Goal: Complete application form: Complete application form

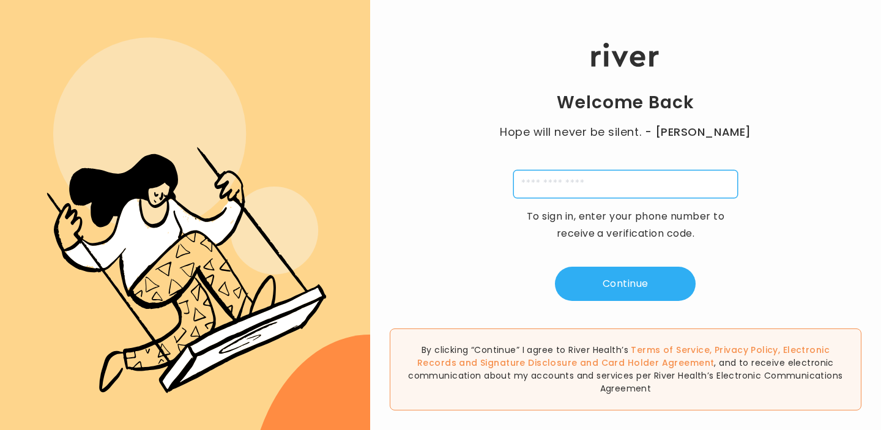
click at [619, 192] on input "tel" at bounding box center [626, 184] width 225 height 28
type input "**********"
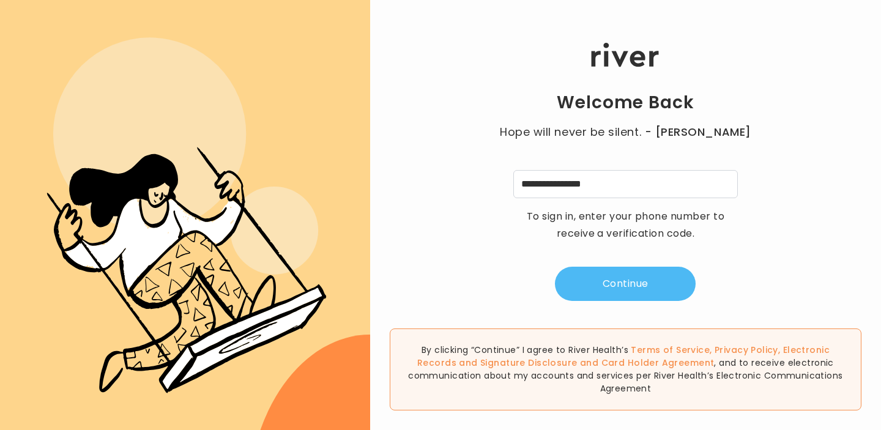
click at [616, 274] on button "Continue" at bounding box center [625, 284] width 141 height 34
type input "*"
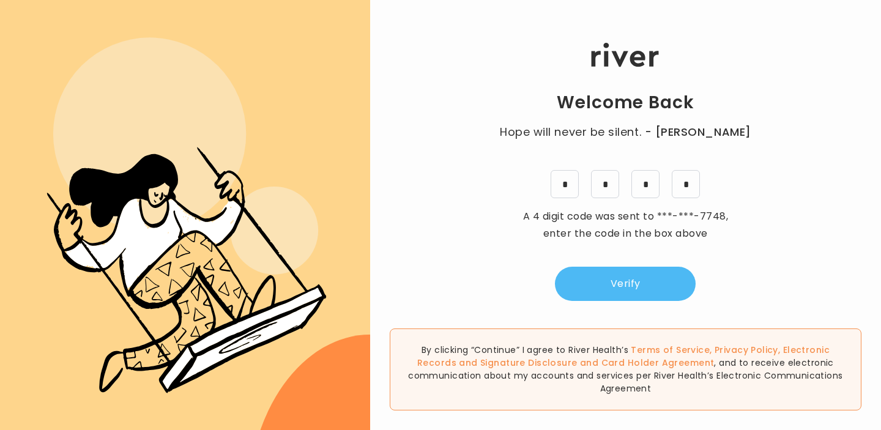
click at [676, 288] on button "Verify" at bounding box center [625, 284] width 141 height 34
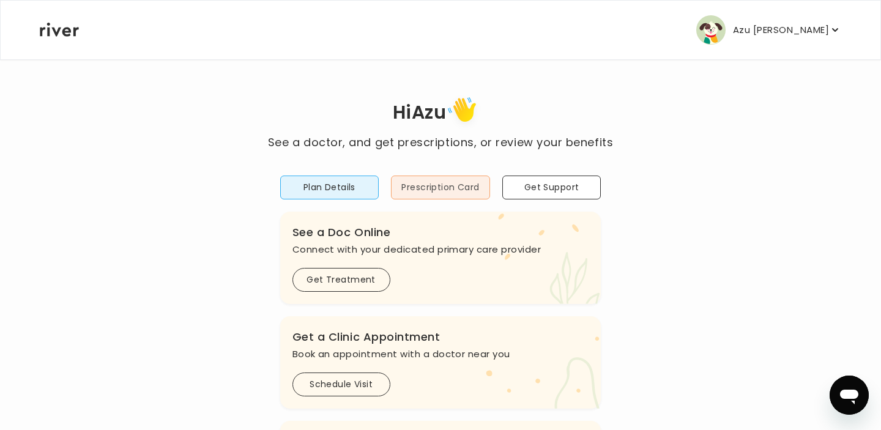
click at [419, 182] on button "Prescription Card" at bounding box center [440, 188] width 99 height 24
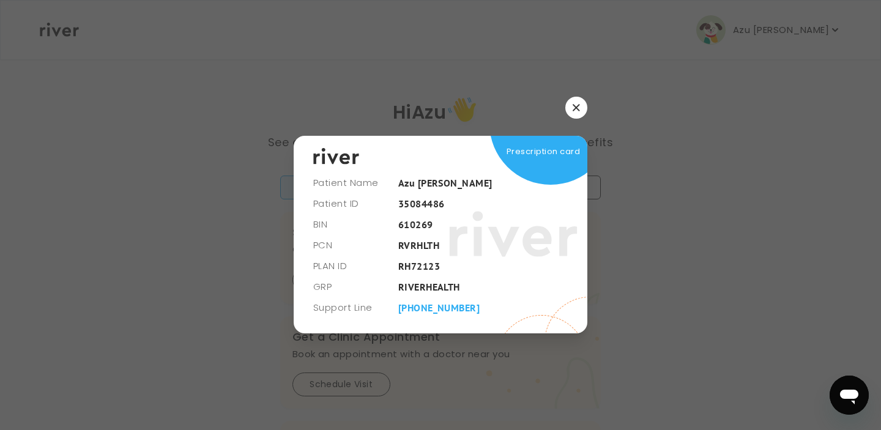
click at [573, 114] on button "button" at bounding box center [577, 108] width 22 height 22
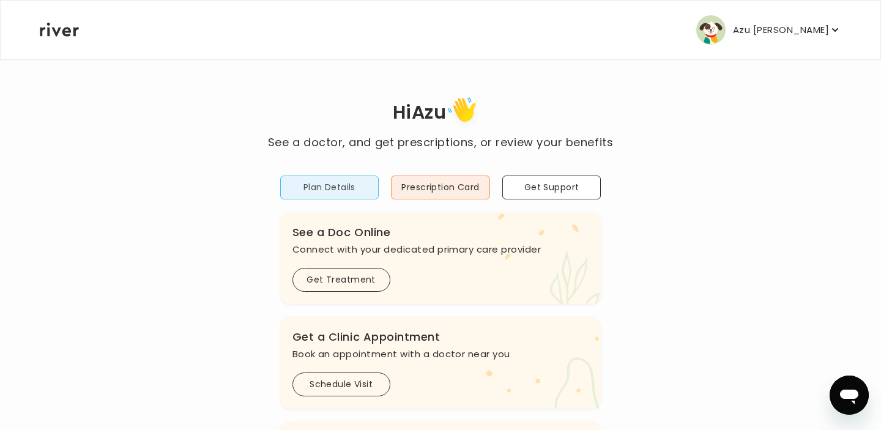
click at [336, 179] on button "Plan Details" at bounding box center [329, 188] width 99 height 24
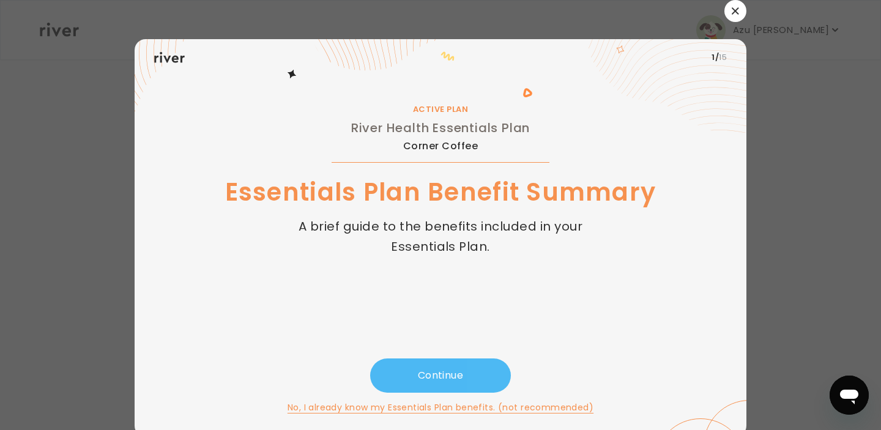
click at [445, 368] on button "Continue" at bounding box center [440, 376] width 141 height 34
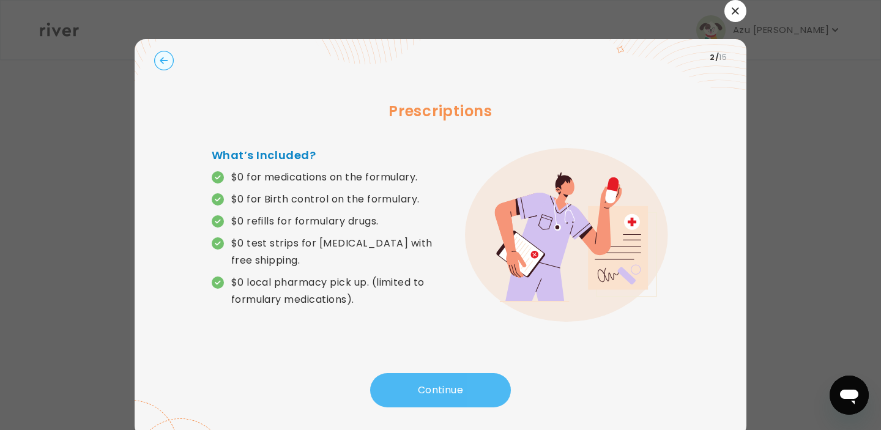
click at [451, 387] on button "Continue" at bounding box center [440, 390] width 141 height 34
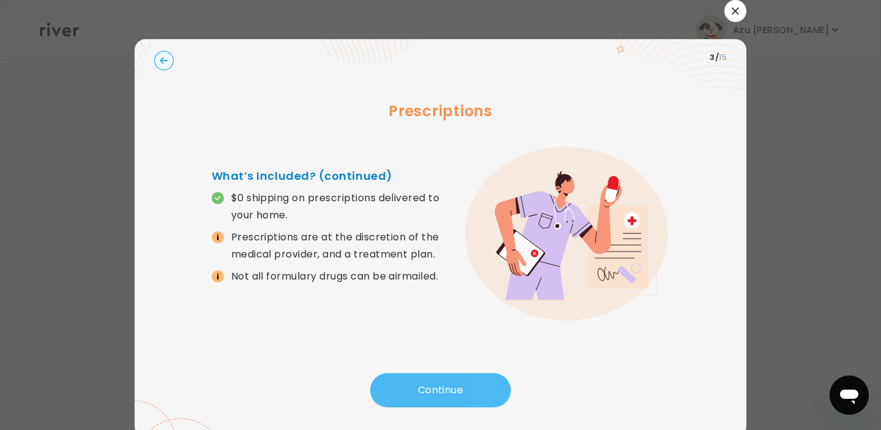
click at [451, 387] on button "Continue" at bounding box center [440, 390] width 141 height 34
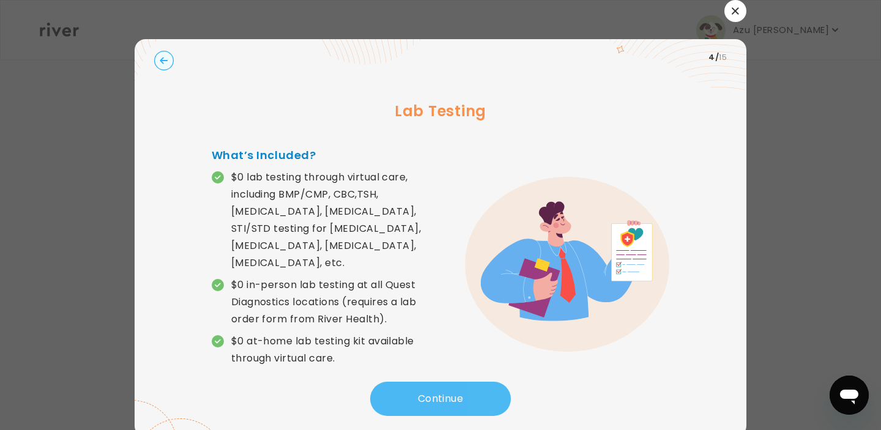
click at [451, 387] on button "Continue" at bounding box center [440, 399] width 141 height 34
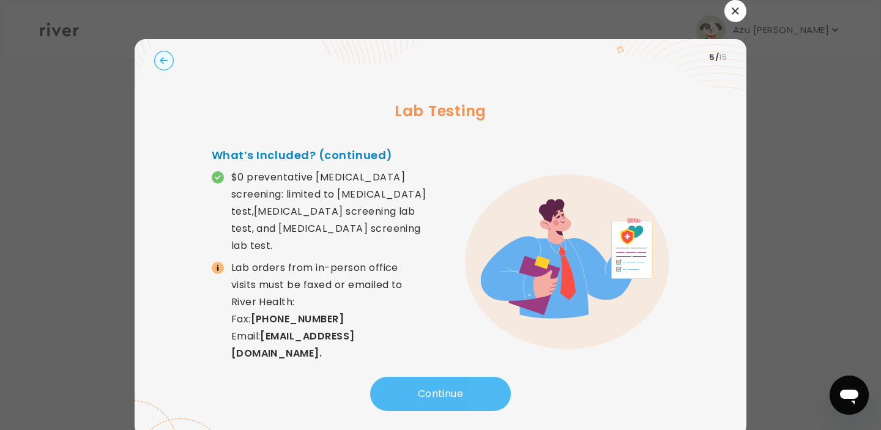
click at [451, 387] on button "Continue" at bounding box center [440, 394] width 141 height 34
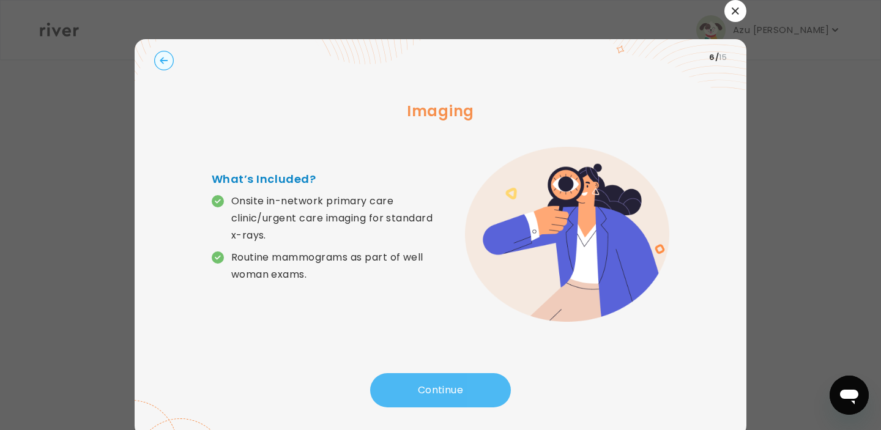
click at [451, 383] on button "Continue" at bounding box center [440, 390] width 141 height 34
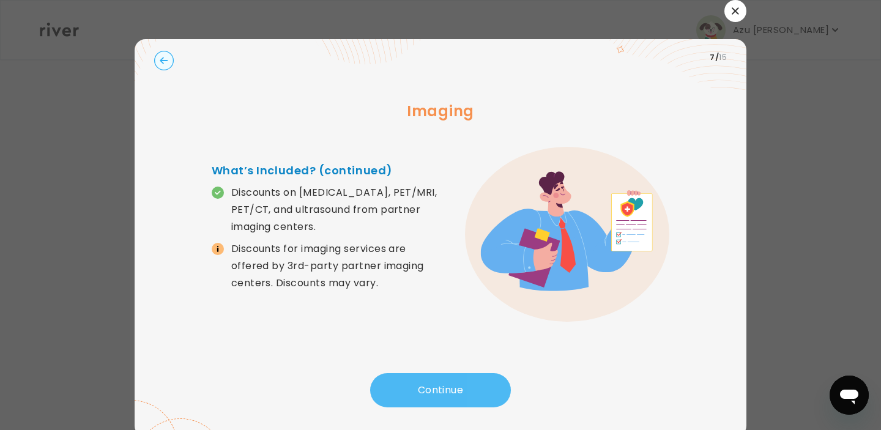
click at [460, 389] on button "Continue" at bounding box center [440, 390] width 141 height 34
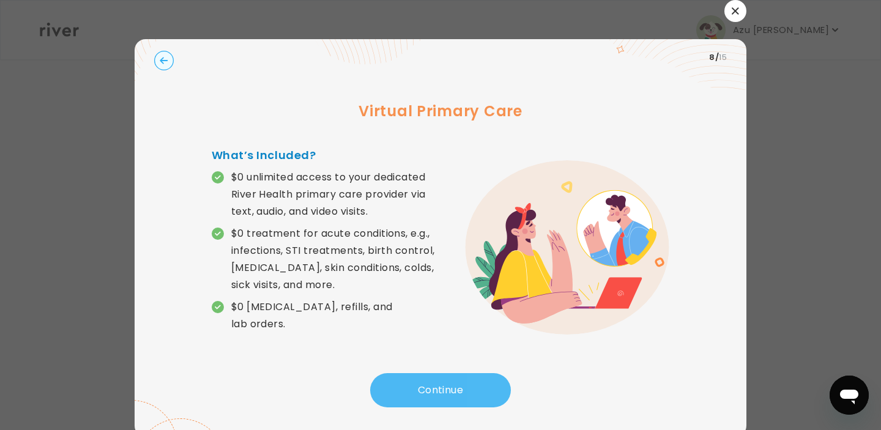
click at [460, 389] on button "Continue" at bounding box center [440, 390] width 141 height 34
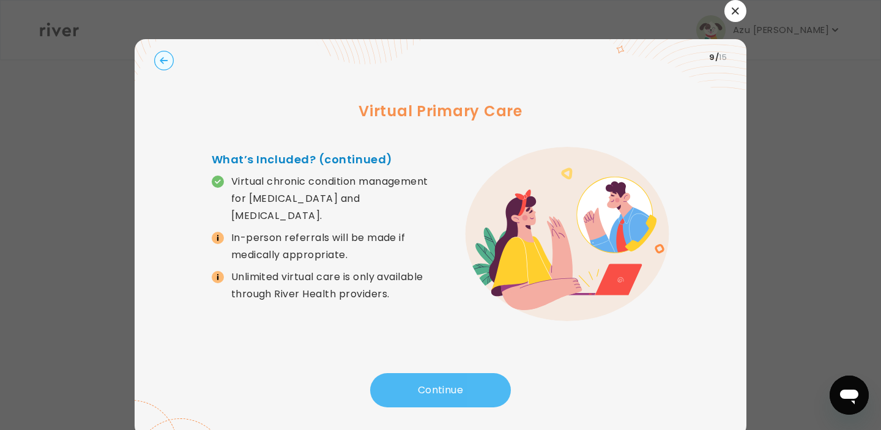
click at [460, 389] on button "Continue" at bounding box center [440, 390] width 141 height 34
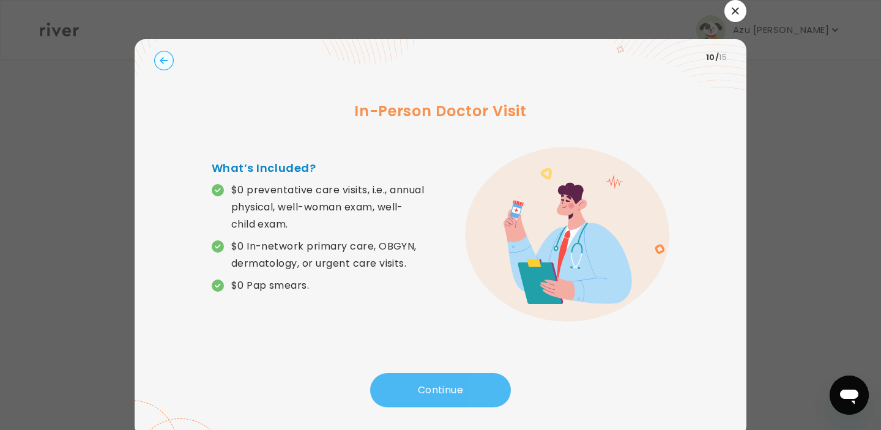
click at [460, 389] on button "Continue" at bounding box center [440, 390] width 141 height 34
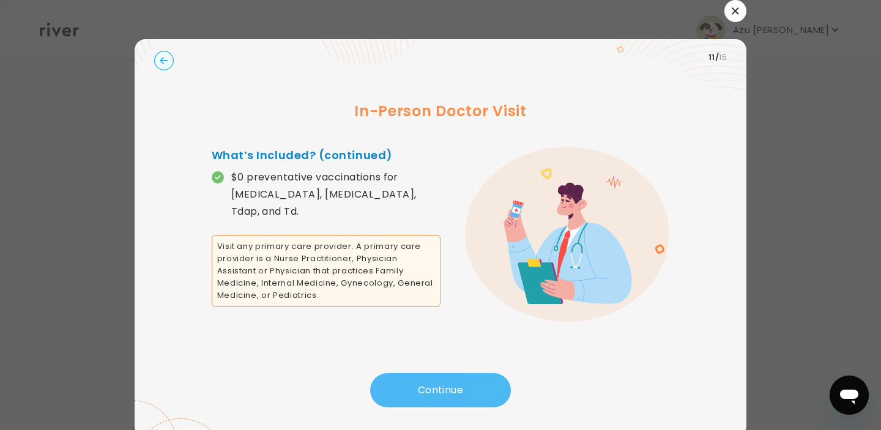
click at [460, 389] on button "Continue" at bounding box center [440, 390] width 141 height 34
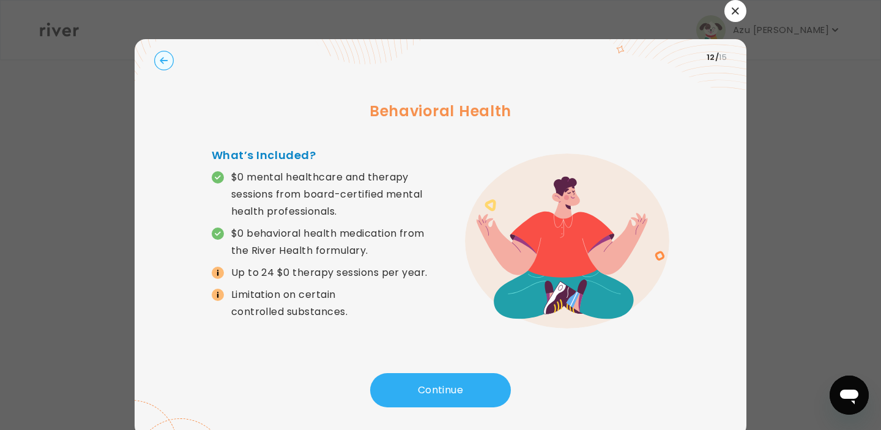
click at [214, 271] on span at bounding box center [218, 273] width 12 height 12
click at [425, 382] on button "Continue" at bounding box center [440, 390] width 141 height 34
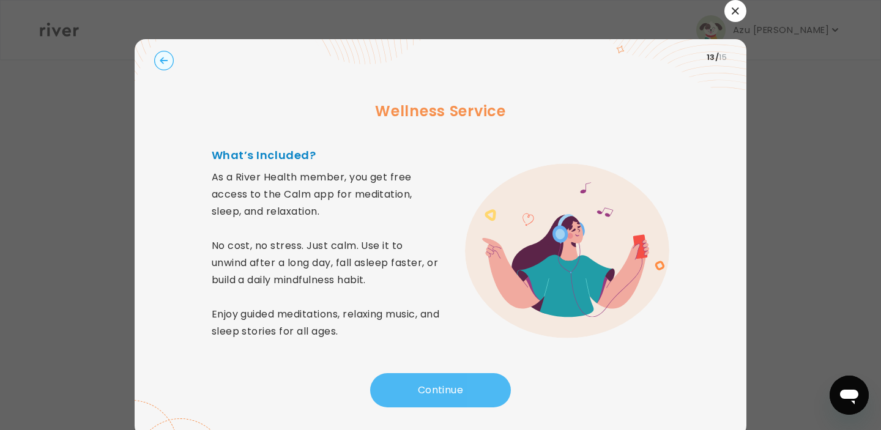
click at [435, 386] on button "Continue" at bounding box center [440, 390] width 141 height 34
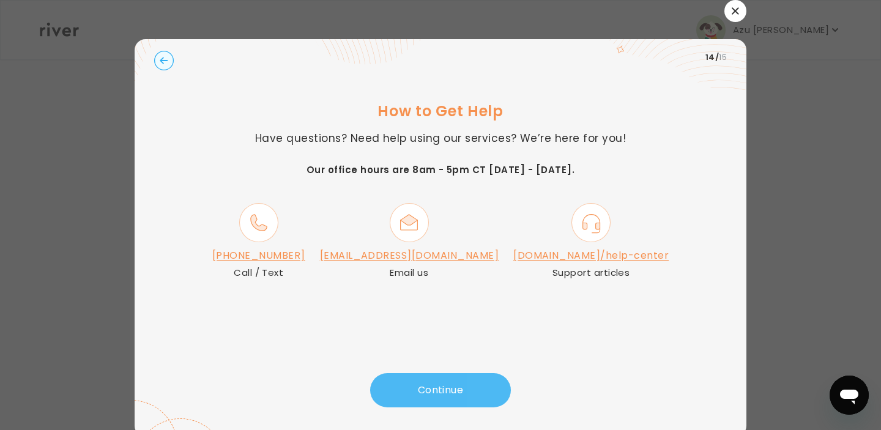
click at [435, 386] on button "Continue" at bounding box center [440, 390] width 141 height 34
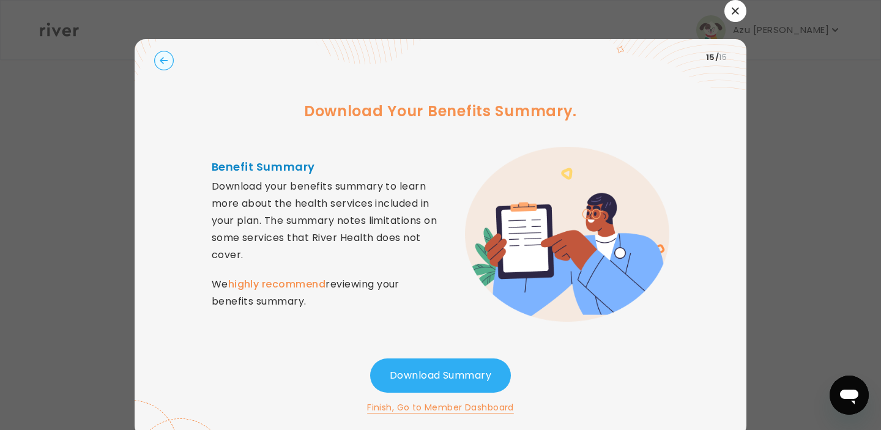
click at [806, 77] on div at bounding box center [440, 215] width 881 height 430
click at [746, 15] on div at bounding box center [441, 11] width 612 height 22
click at [733, 15] on button "button" at bounding box center [736, 11] width 22 height 22
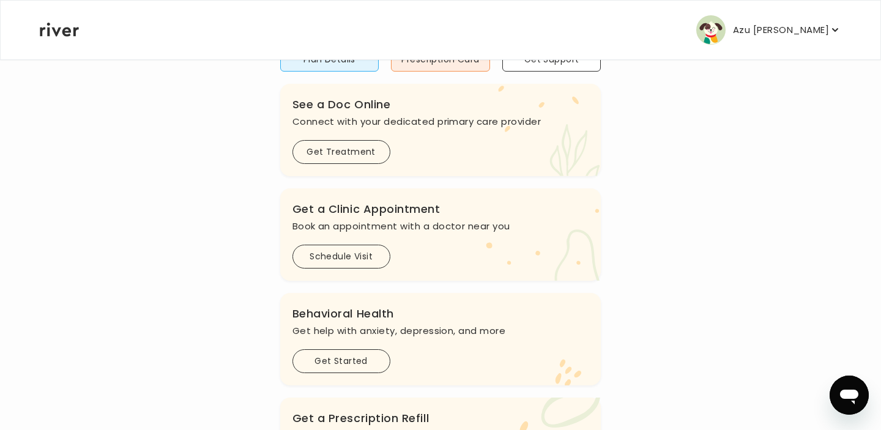
scroll to position [154, 0]
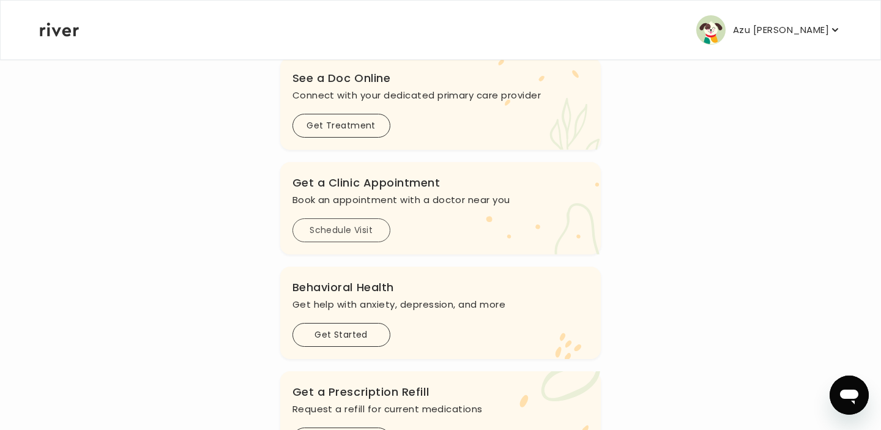
click at [367, 231] on button "Schedule Visit" at bounding box center [342, 231] width 98 height 24
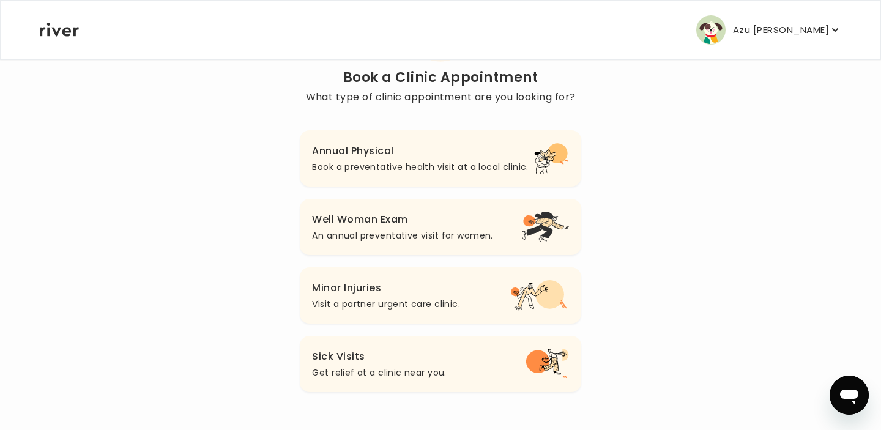
scroll to position [93, 0]
click at [405, 178] on button "Annual Physical Book a preventative health visit at a local clinic." at bounding box center [440, 158] width 281 height 56
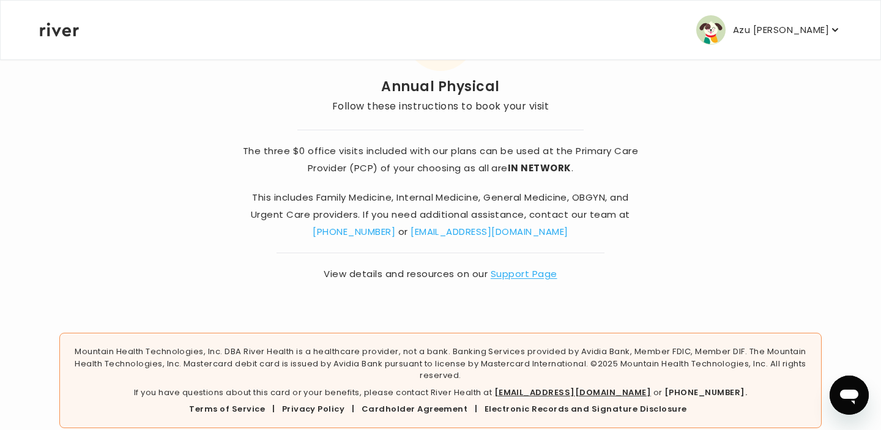
scroll to position [113, 0]
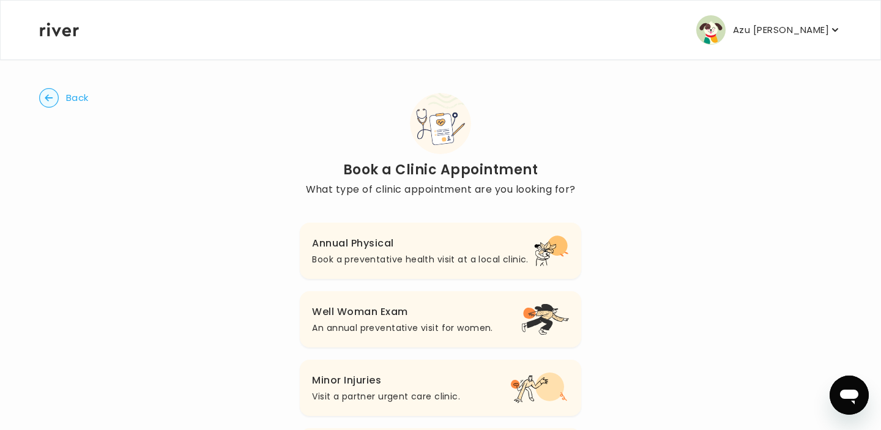
click at [339, 313] on h3 "Well Woman Exam" at bounding box center [402, 312] width 181 height 17
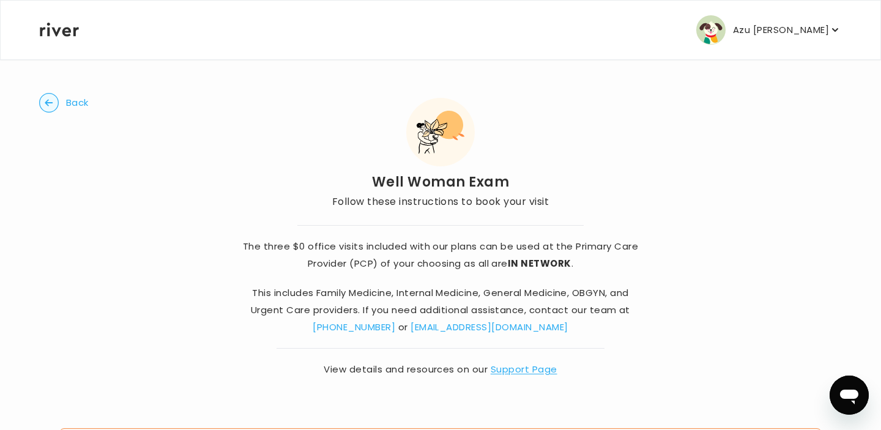
click at [55, 103] on circle "button" at bounding box center [49, 103] width 19 height 19
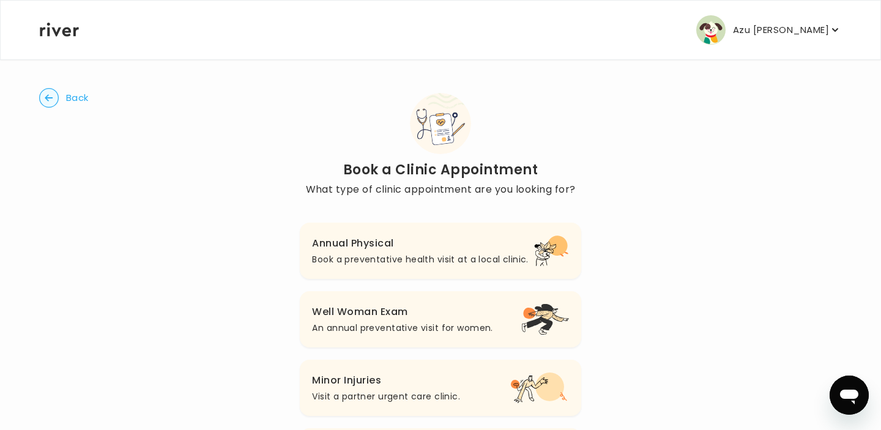
click at [55, 103] on circle "button" at bounding box center [49, 98] width 19 height 19
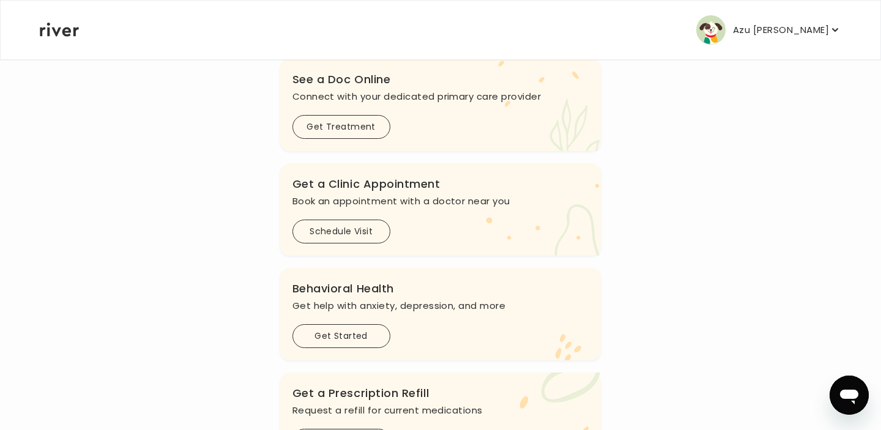
scroll to position [154, 0]
click at [344, 342] on button "Get Started" at bounding box center [342, 335] width 98 height 24
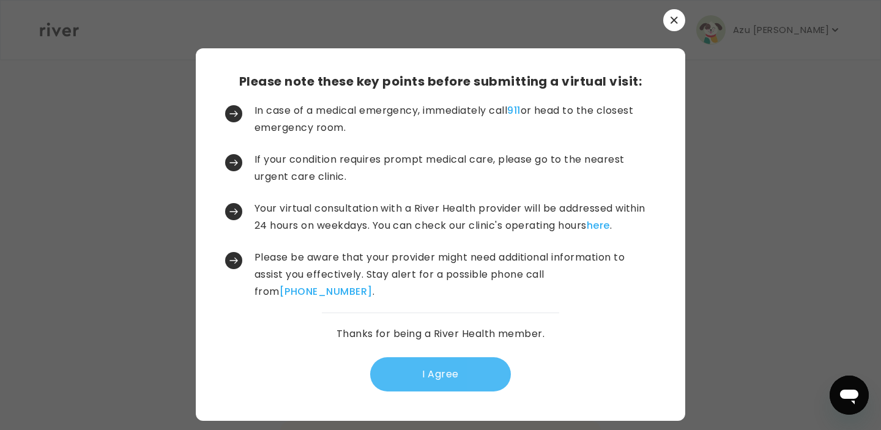
click at [416, 364] on button "I Agree" at bounding box center [440, 374] width 141 height 34
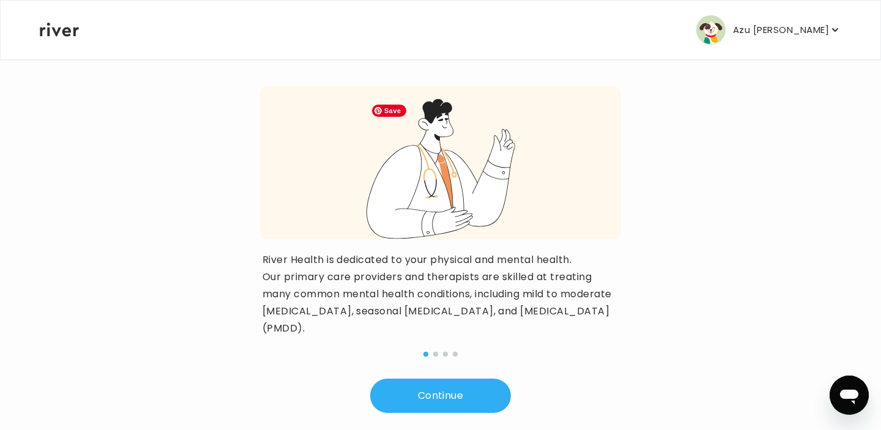
scroll to position [144, 0]
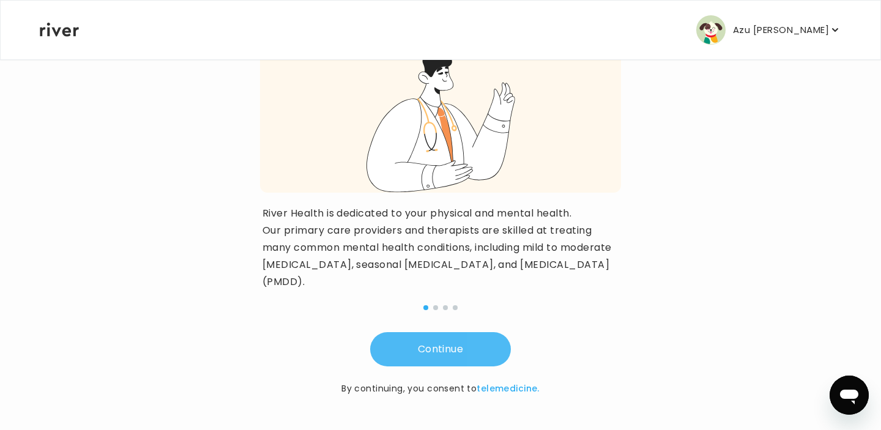
click at [458, 357] on button "Continue" at bounding box center [440, 349] width 141 height 34
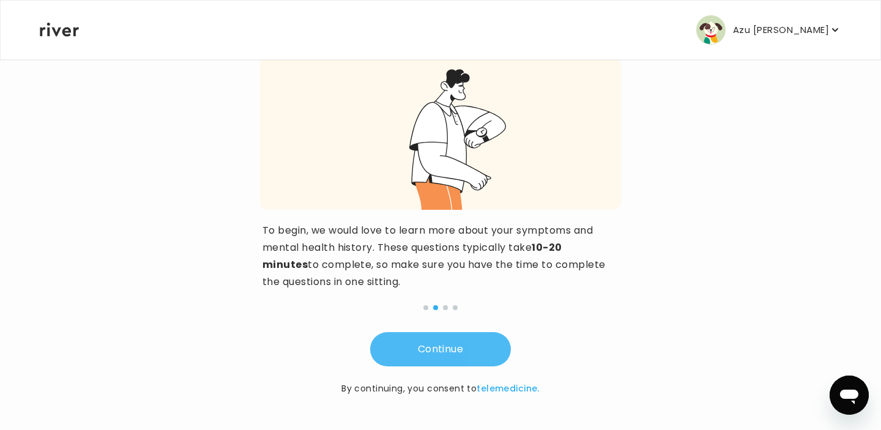
scroll to position [127, 0]
click at [458, 357] on button "Continue" at bounding box center [440, 349] width 141 height 34
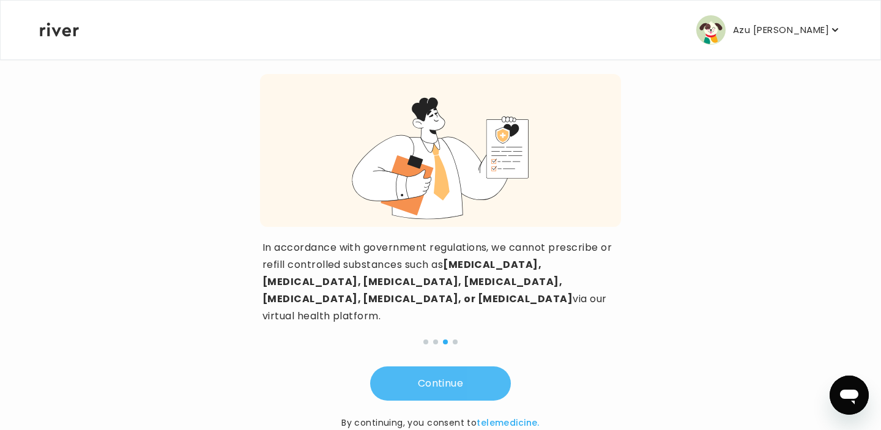
click at [400, 367] on button "Continue" at bounding box center [440, 384] width 141 height 34
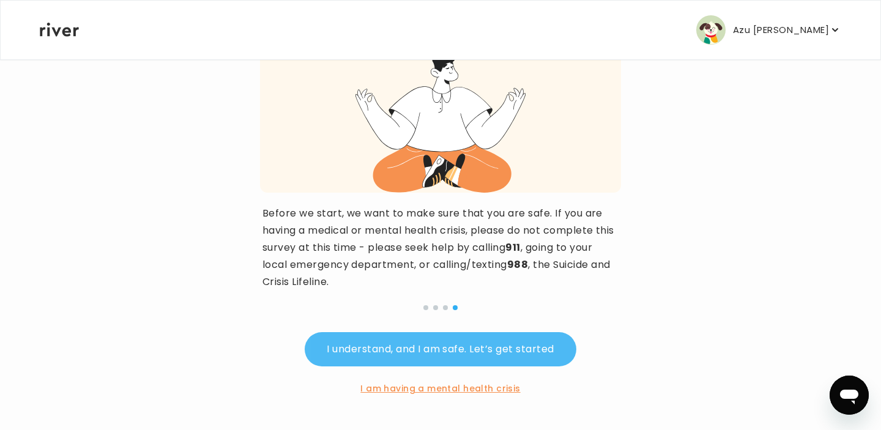
click at [392, 348] on button "I understand, and I am safe. Let’s get started" at bounding box center [440, 349] width 271 height 34
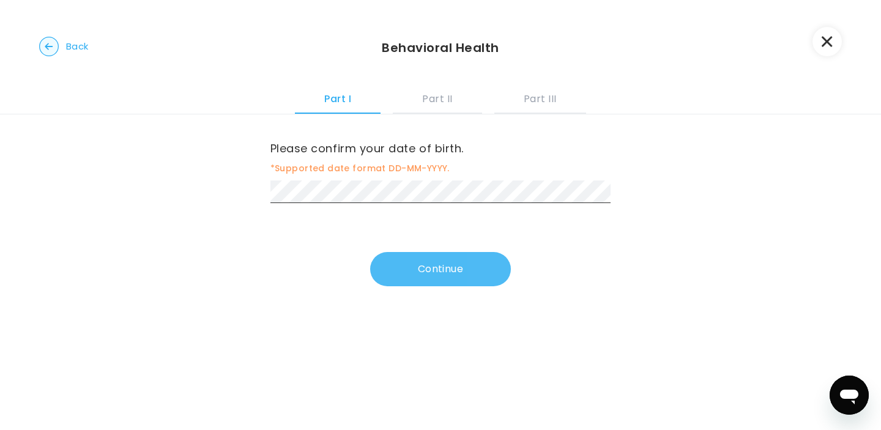
click at [429, 283] on button "Continue" at bounding box center [440, 269] width 141 height 34
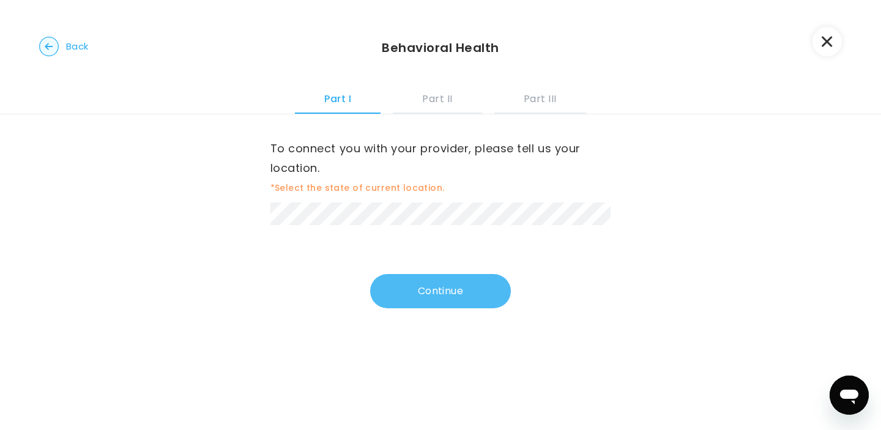
click at [455, 299] on button "Continue" at bounding box center [440, 291] width 141 height 34
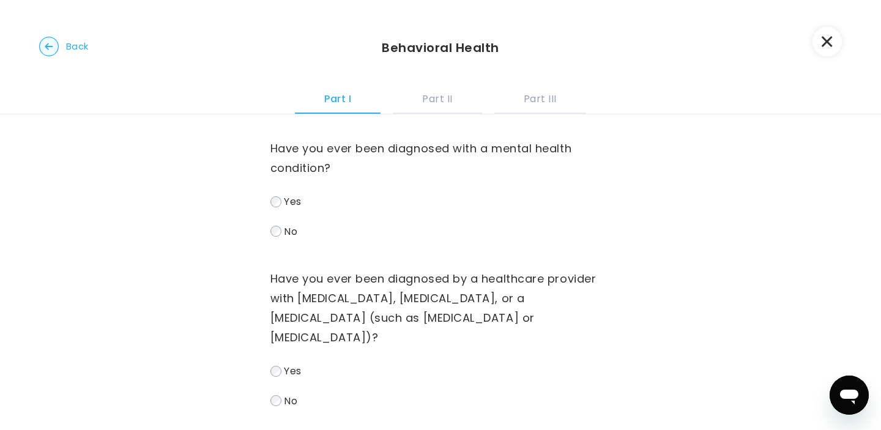
click at [286, 198] on span "Yes" at bounding box center [292, 202] width 17 height 14
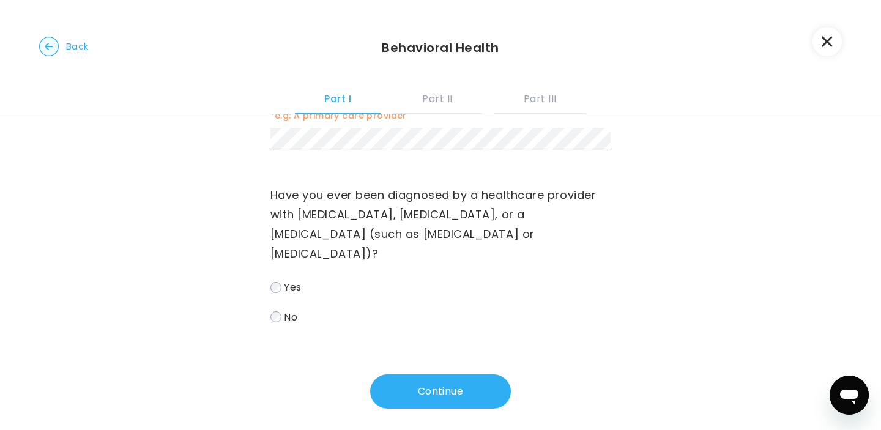
scroll to position [386, 0]
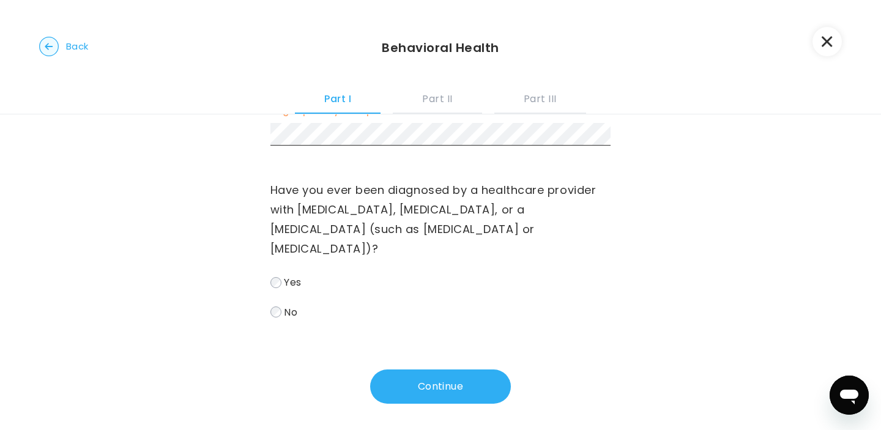
click at [193, 276] on div "Have you ever been diagnosed with a mental health condition? Yes No What were y…" at bounding box center [440, 81] width 881 height 706
click at [405, 378] on button "Continue" at bounding box center [440, 387] width 141 height 34
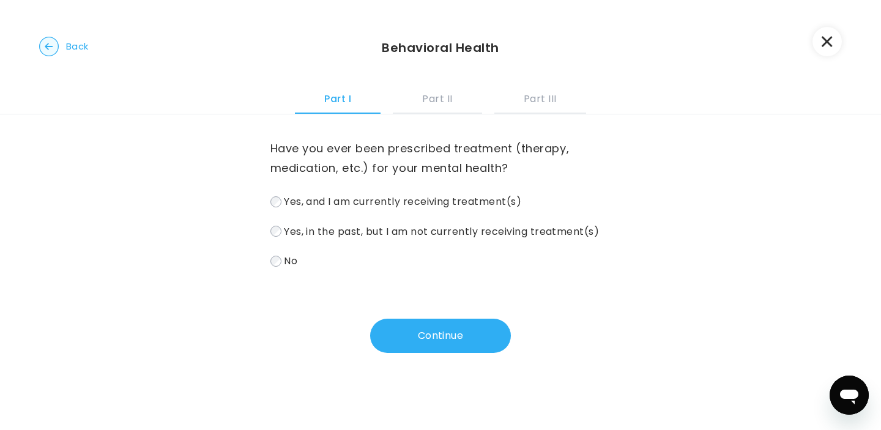
click at [397, 234] on span "Yes, in the past, but I am not currently receiving treatment(s)" at bounding box center [441, 231] width 315 height 14
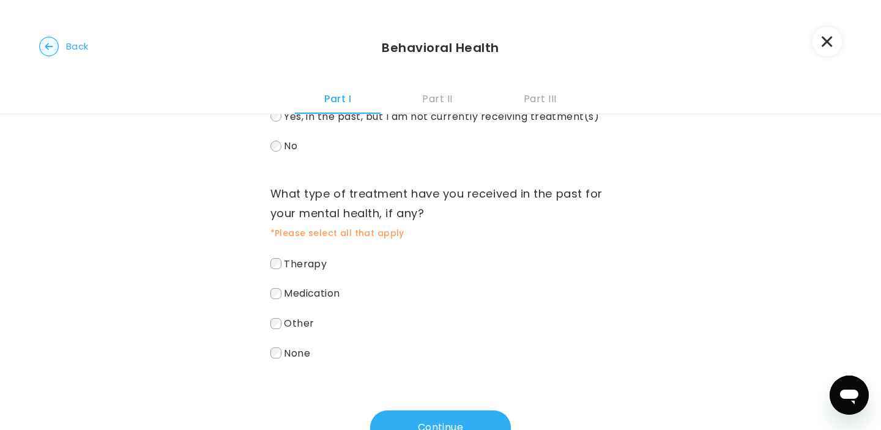
scroll to position [116, 0]
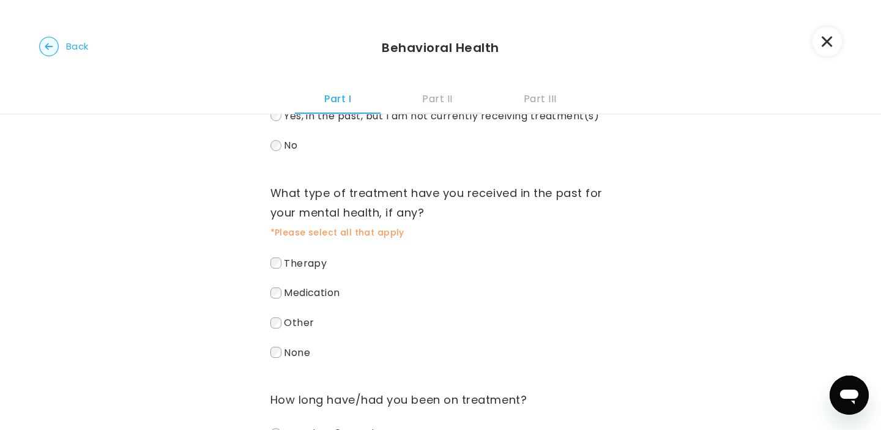
click at [282, 296] on label "Medication" at bounding box center [441, 293] width 341 height 18
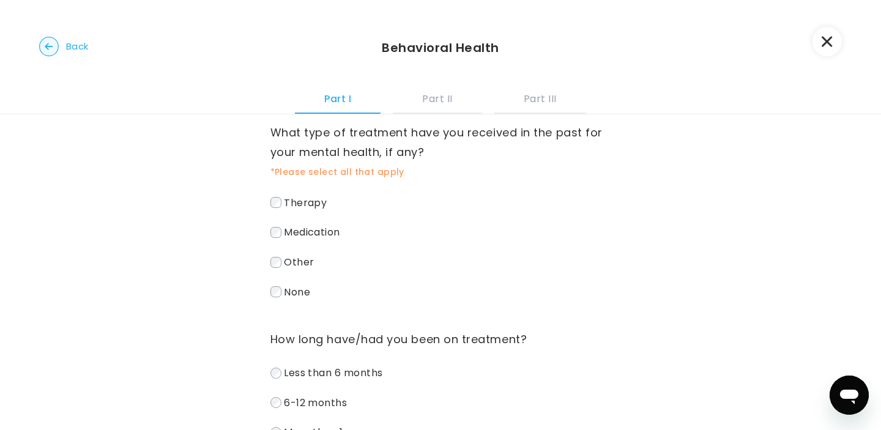
scroll to position [175, 0]
click at [282, 239] on label "Medication" at bounding box center [441, 234] width 341 height 18
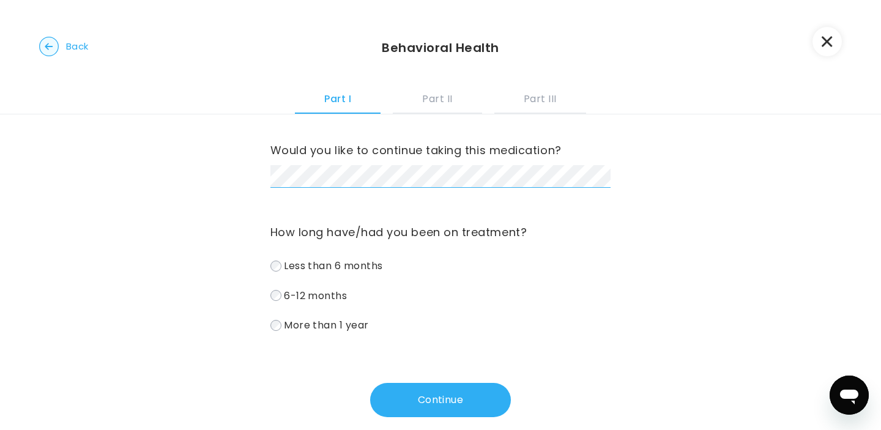
scroll to position [586, 0]
click at [331, 334] on label "More than 1 year" at bounding box center [441, 325] width 341 height 18
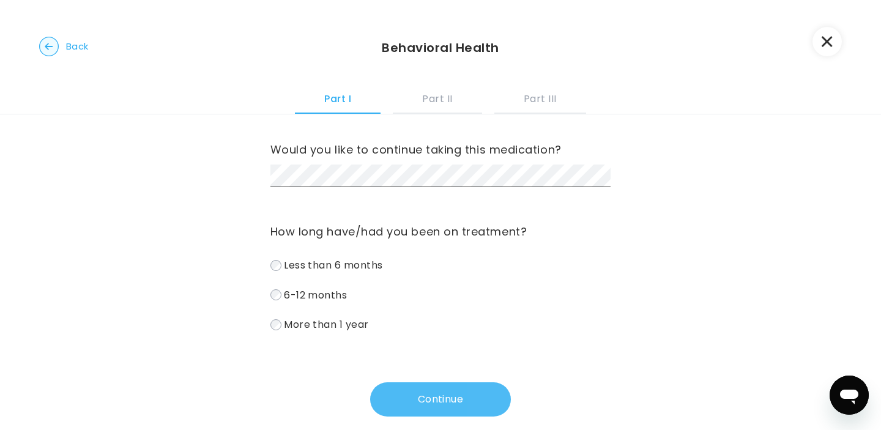
click at [421, 400] on button "Continue" at bounding box center [440, 400] width 141 height 34
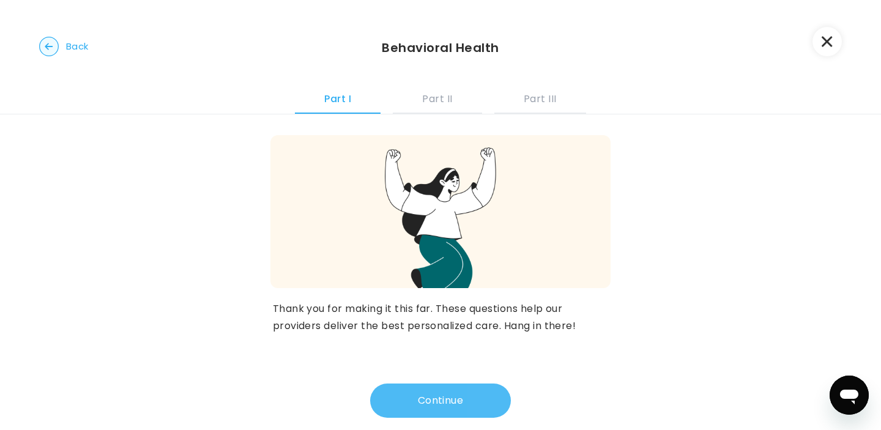
scroll to position [0, 0]
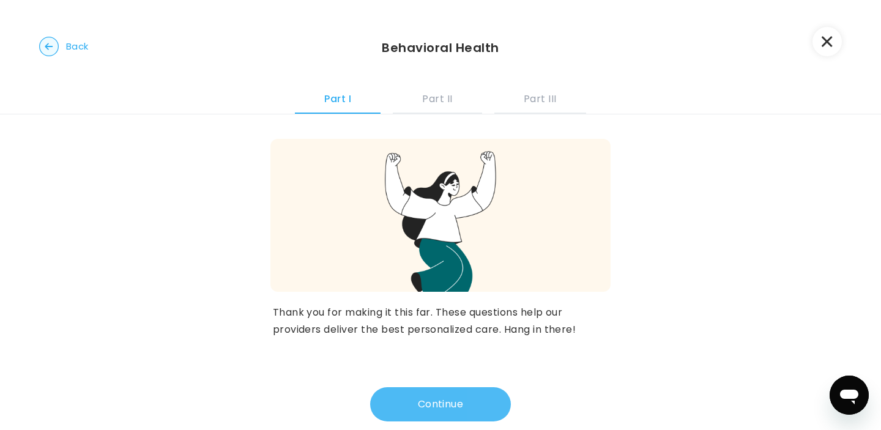
click at [398, 401] on button "Continue" at bounding box center [440, 404] width 141 height 34
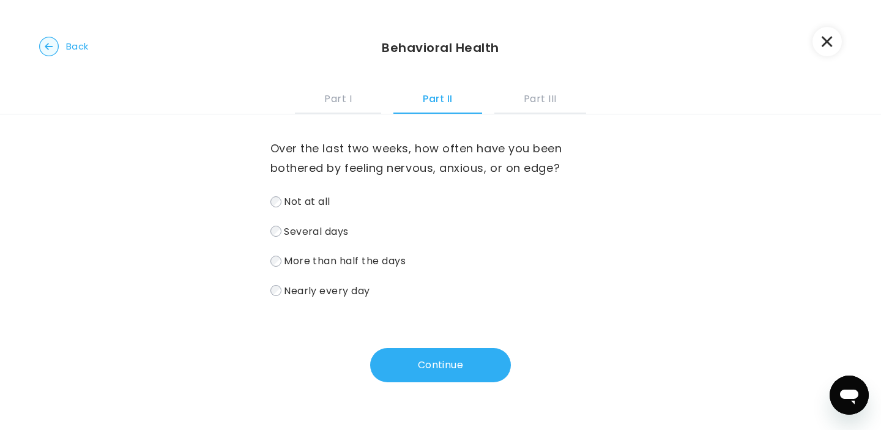
click at [315, 234] on span "Several days" at bounding box center [316, 231] width 65 height 14
click at [445, 367] on button "Continue" at bounding box center [440, 365] width 141 height 34
click at [315, 237] on span "Several days" at bounding box center [316, 231] width 65 height 14
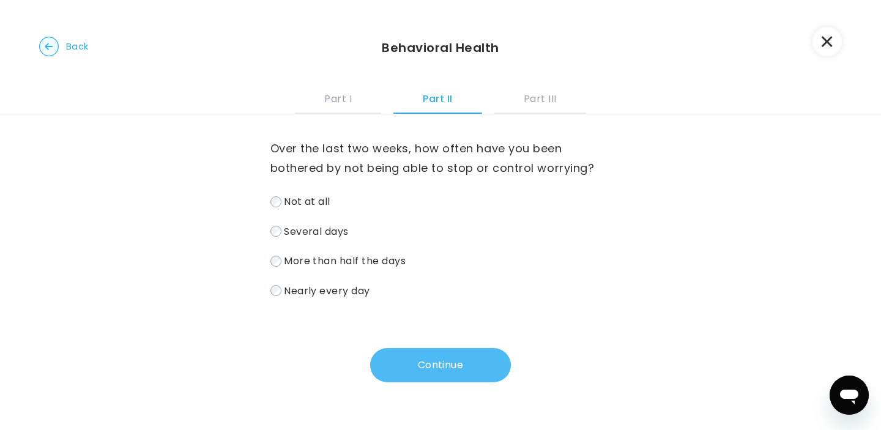
click at [413, 373] on button "Continue" at bounding box center [440, 365] width 141 height 34
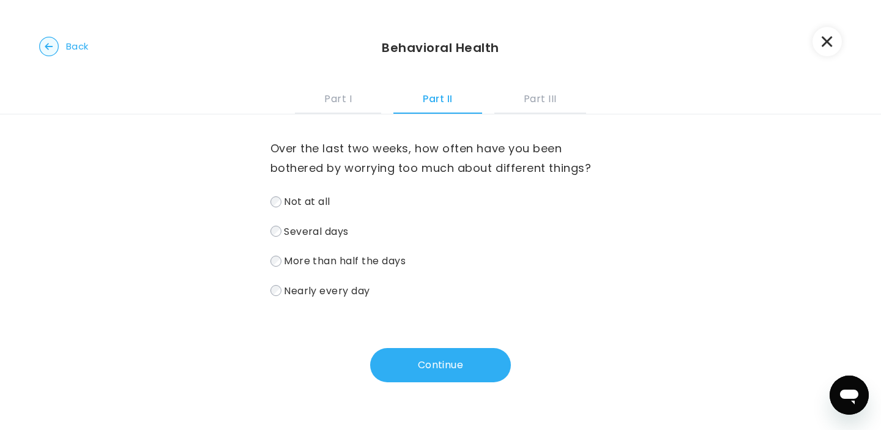
click at [378, 265] on span "More than half the days" at bounding box center [345, 261] width 122 height 14
click at [427, 366] on button "Continue" at bounding box center [440, 365] width 141 height 34
click at [296, 292] on span "Nearly every day" at bounding box center [327, 290] width 86 height 14
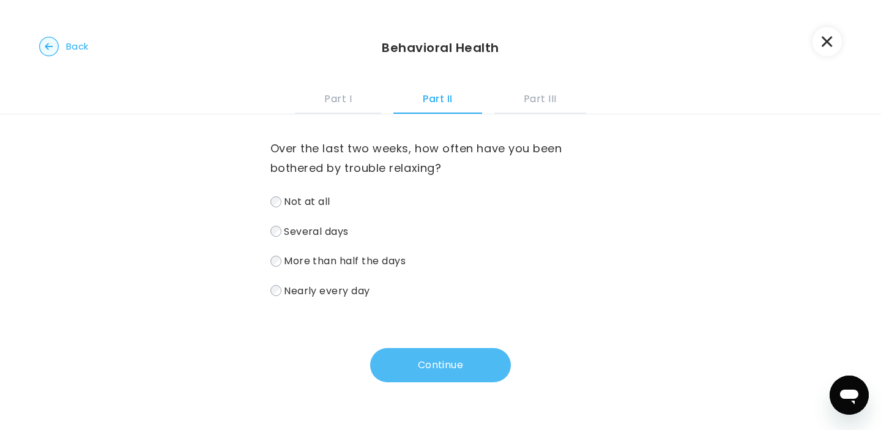
click at [411, 356] on button "Continue" at bounding box center [440, 365] width 141 height 34
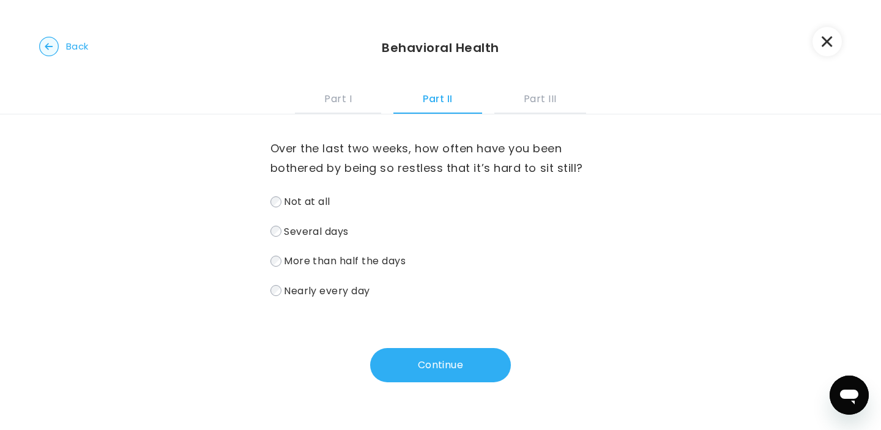
click at [296, 260] on span "More than half the days" at bounding box center [345, 261] width 122 height 14
click at [421, 364] on button "Continue" at bounding box center [440, 365] width 141 height 34
click at [282, 262] on label "More than half the days" at bounding box center [441, 261] width 341 height 18
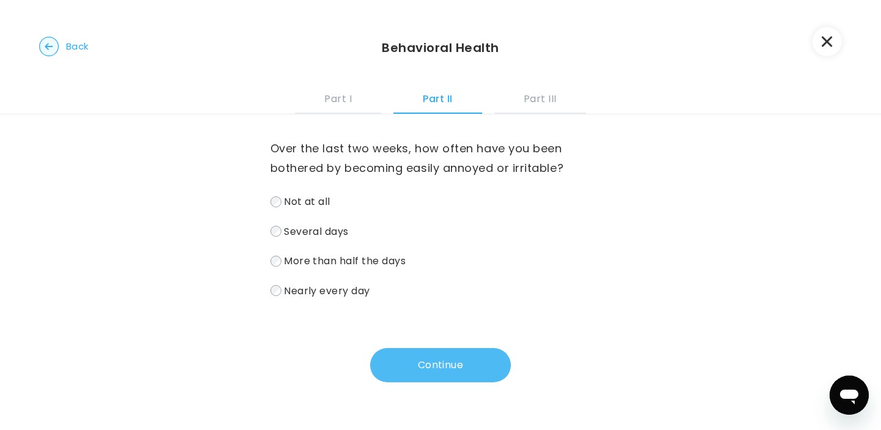
click at [438, 360] on button "Continue" at bounding box center [440, 365] width 141 height 34
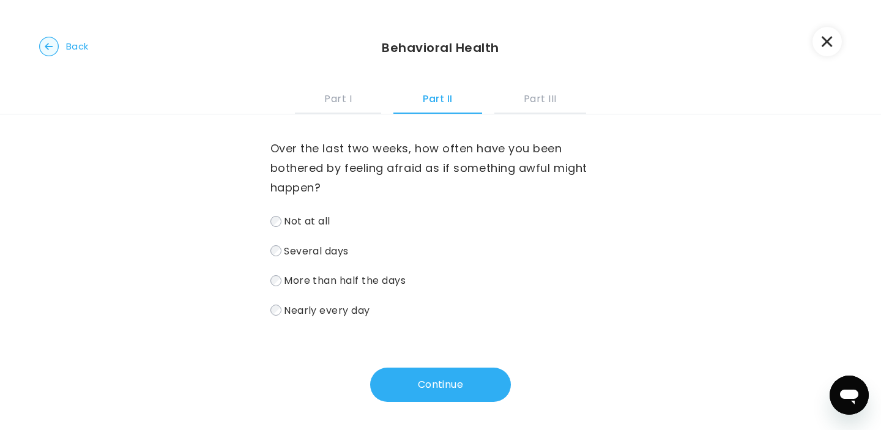
click at [316, 244] on label "Several days" at bounding box center [441, 251] width 341 height 18
click at [340, 283] on span "More than half the days" at bounding box center [345, 281] width 122 height 14
click at [425, 377] on button "Continue" at bounding box center [440, 385] width 141 height 34
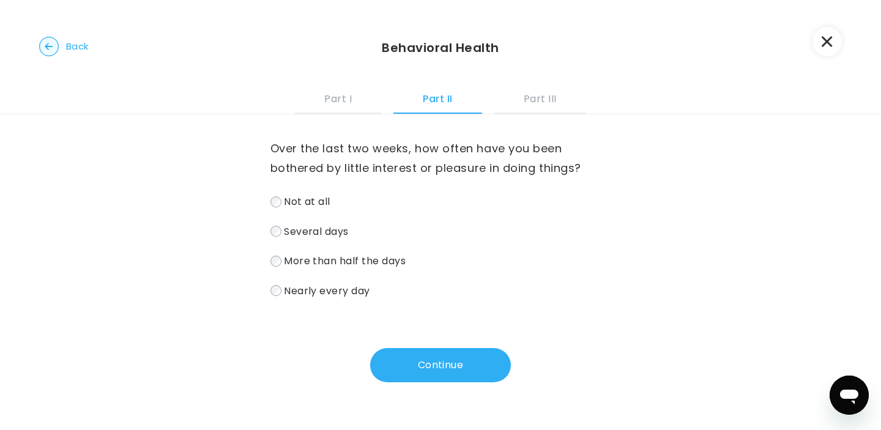
click at [292, 233] on span "Several days" at bounding box center [316, 231] width 65 height 14
click at [471, 373] on button "Continue" at bounding box center [440, 365] width 141 height 34
click at [331, 228] on span "Several days" at bounding box center [316, 231] width 65 height 14
click at [440, 370] on button "Continue" at bounding box center [440, 365] width 141 height 34
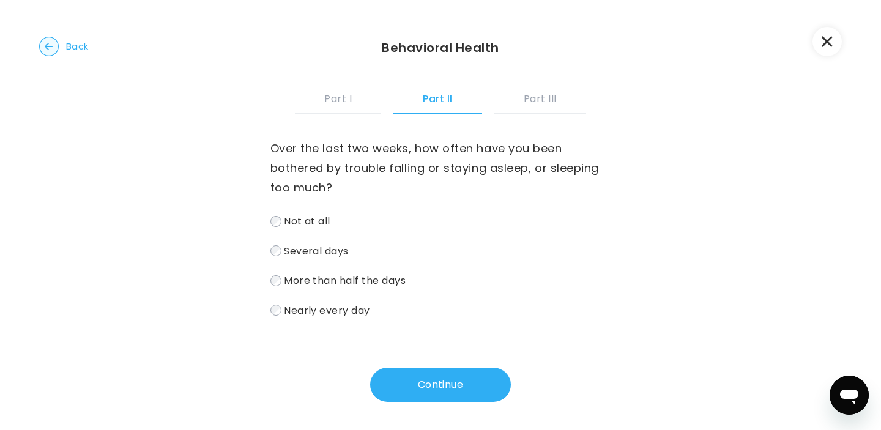
click at [385, 286] on span "More than half the days" at bounding box center [345, 281] width 122 height 14
click at [337, 257] on span "Several days" at bounding box center [316, 251] width 65 height 14
click at [346, 286] on span "More than half the days" at bounding box center [345, 281] width 122 height 14
click at [340, 253] on span "Several days" at bounding box center [316, 251] width 65 height 14
click at [423, 383] on button "Continue" at bounding box center [440, 385] width 141 height 34
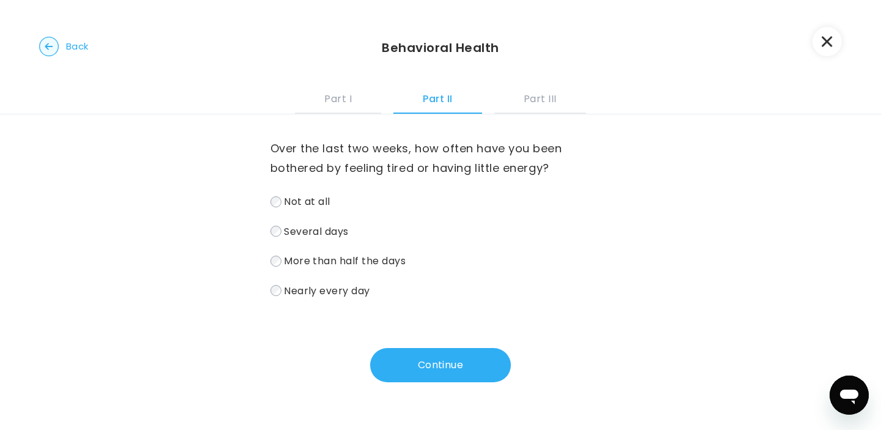
click at [306, 263] on span "More than half the days" at bounding box center [345, 261] width 122 height 14
click at [429, 365] on button "Continue" at bounding box center [440, 365] width 141 height 34
click at [299, 260] on span "More than half the days" at bounding box center [345, 261] width 122 height 14
click at [443, 370] on button "Continue" at bounding box center [440, 365] width 141 height 34
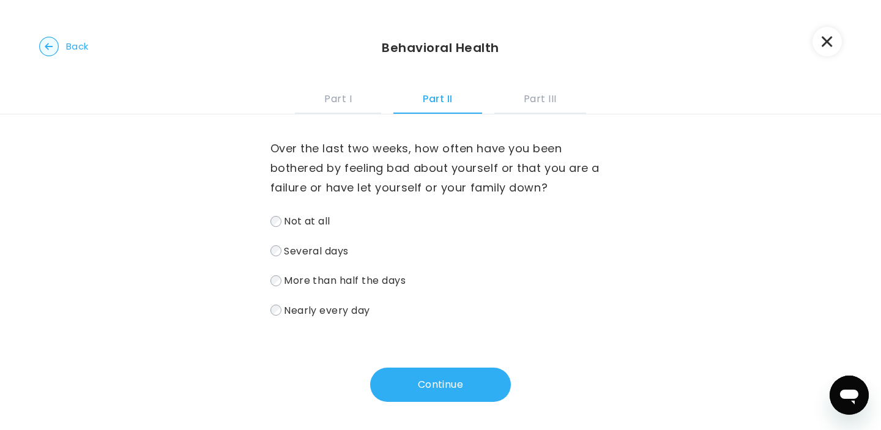
click at [350, 285] on span "More than half the days" at bounding box center [345, 281] width 122 height 14
click at [356, 306] on span "Nearly every day" at bounding box center [327, 310] width 86 height 14
click at [424, 394] on button "Continue" at bounding box center [440, 385] width 141 height 34
click at [335, 249] on span "Several days" at bounding box center [316, 251] width 65 height 14
click at [312, 217] on span "Not at all" at bounding box center [307, 221] width 47 height 14
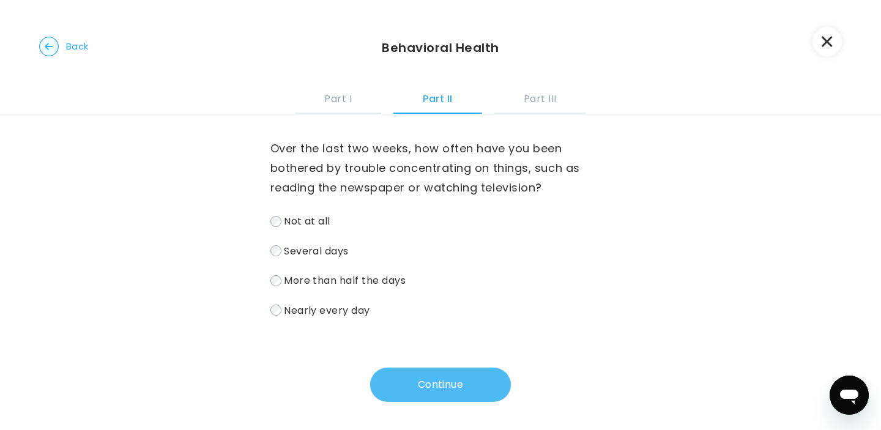
click at [425, 378] on button "Continue" at bounding box center [440, 385] width 141 height 34
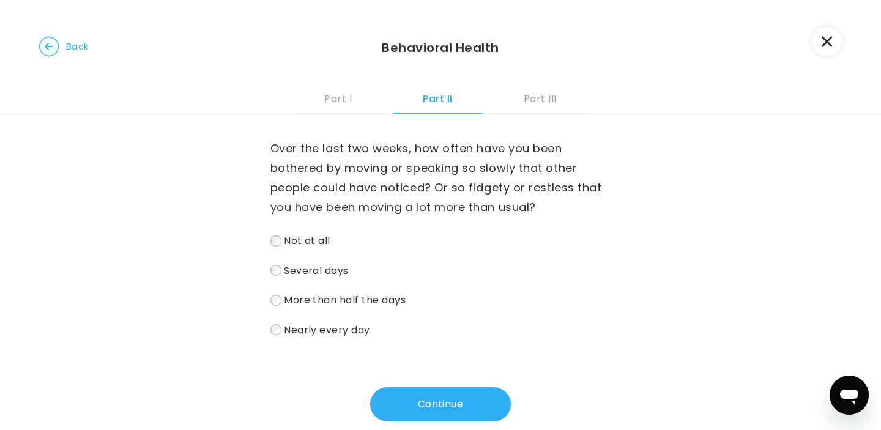
click at [283, 239] on label "Not at all" at bounding box center [441, 241] width 341 height 18
click at [468, 404] on button "Continue" at bounding box center [440, 404] width 141 height 34
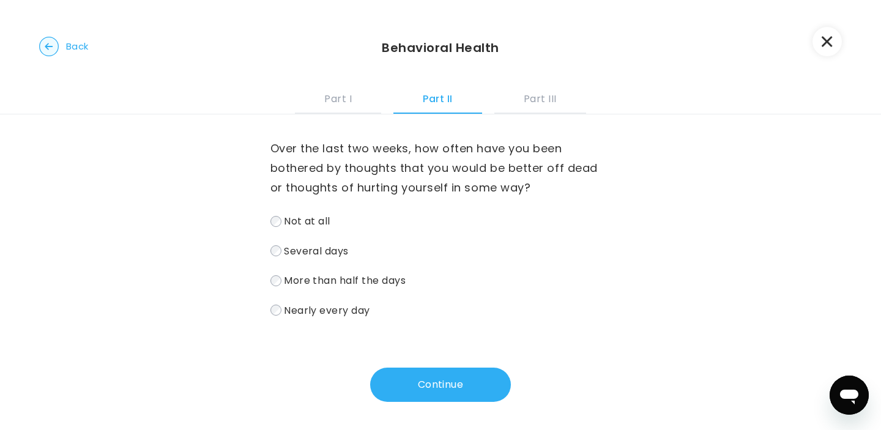
click at [271, 226] on label "Not at all" at bounding box center [441, 221] width 341 height 18
click at [439, 385] on button "Continue" at bounding box center [440, 385] width 141 height 34
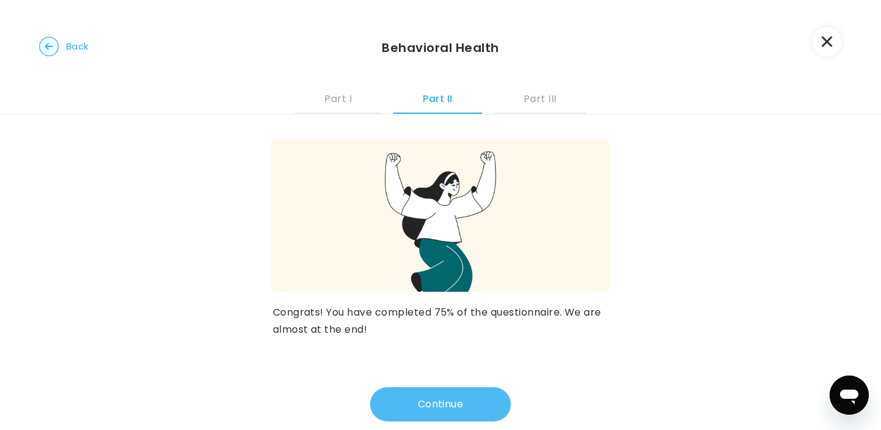
click at [406, 401] on button "Continue" at bounding box center [440, 404] width 141 height 34
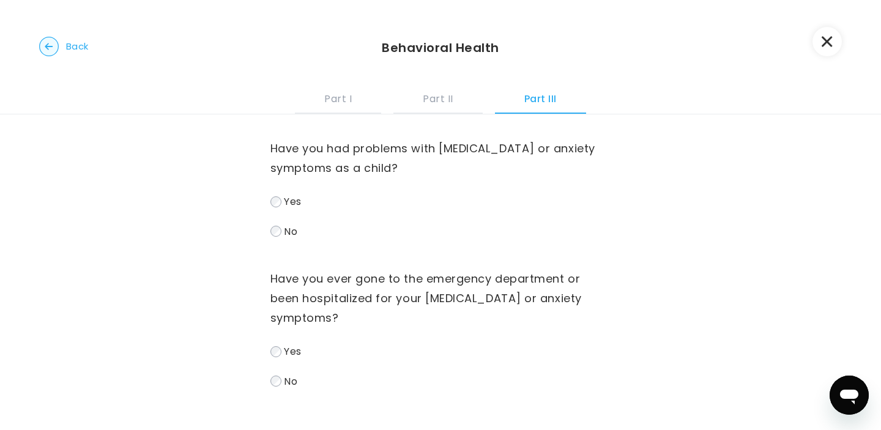
click at [294, 203] on span "Yes" at bounding box center [292, 202] width 17 height 14
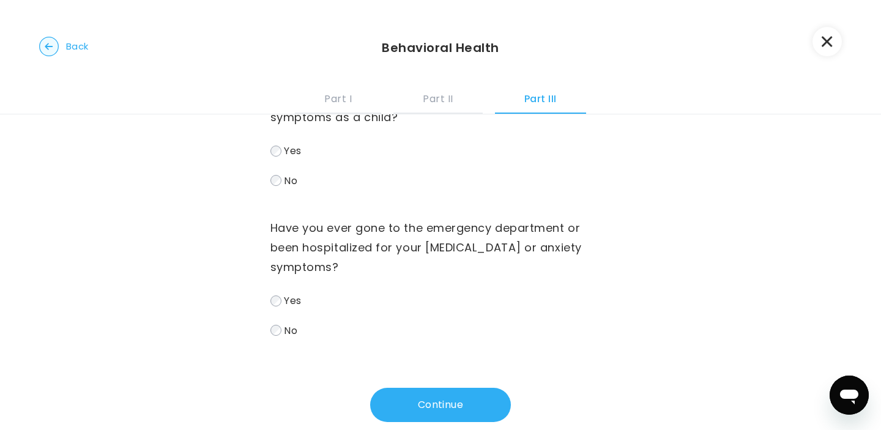
scroll to position [75, 0]
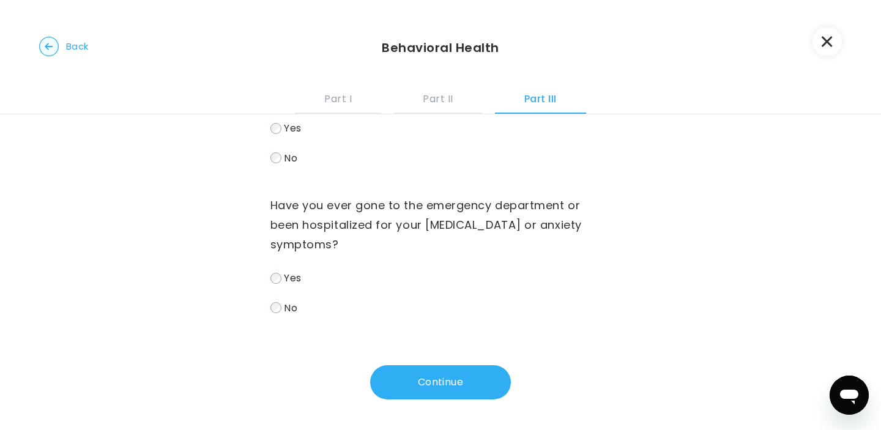
click at [291, 302] on span "No" at bounding box center [290, 308] width 13 height 14
click at [403, 371] on button "Continue" at bounding box center [440, 382] width 141 height 34
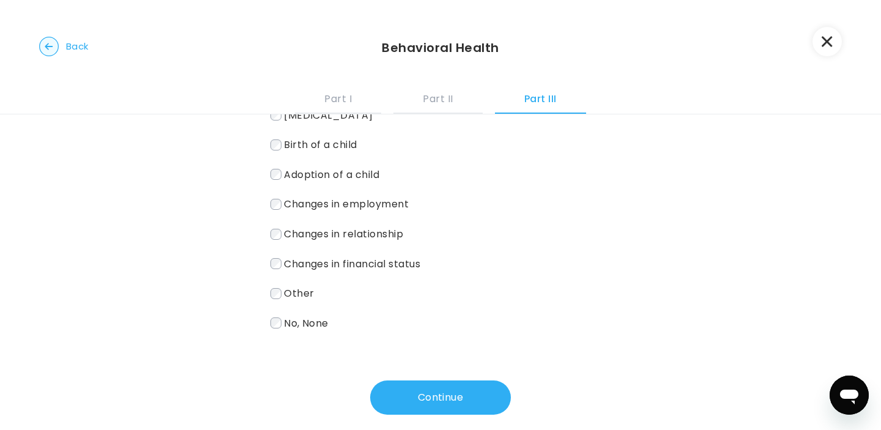
scroll to position [154, 0]
click at [291, 297] on span "Other" at bounding box center [299, 292] width 30 height 14
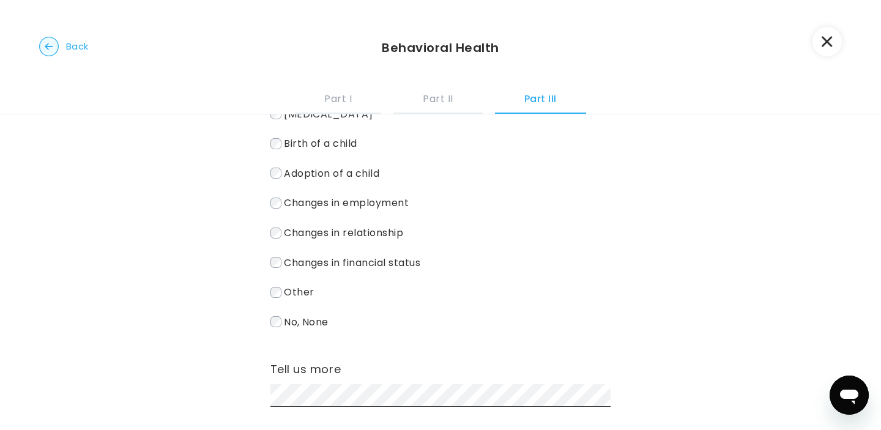
scroll to position [253, 0]
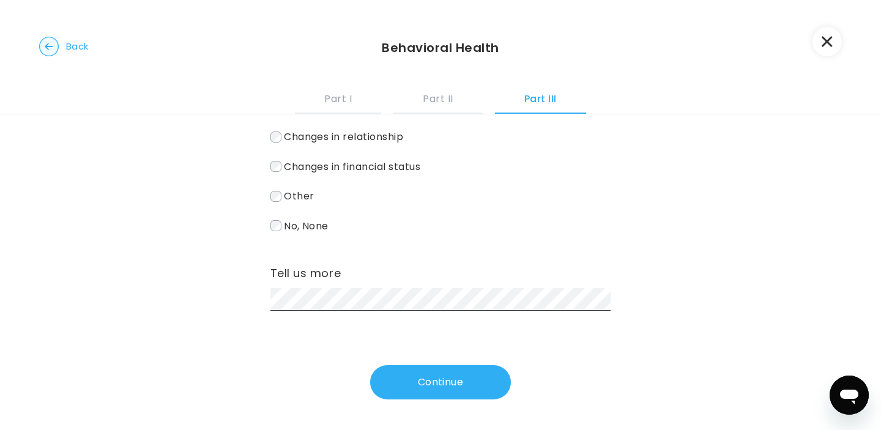
click at [283, 196] on label "Other" at bounding box center [441, 196] width 341 height 18
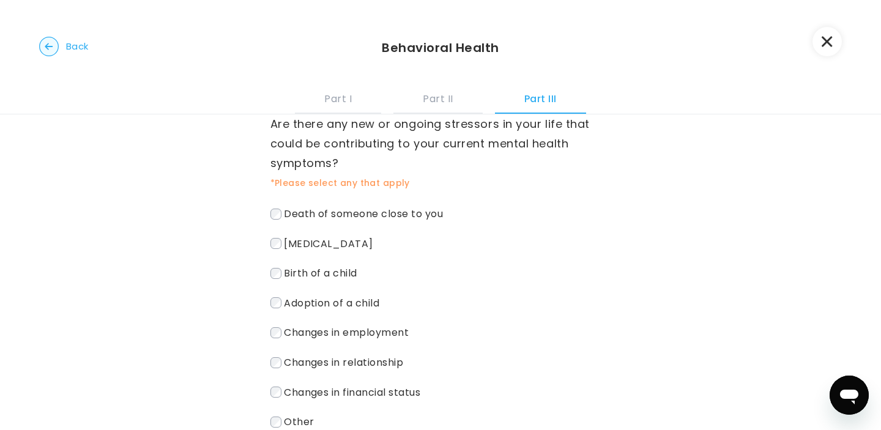
scroll to position [171, 0]
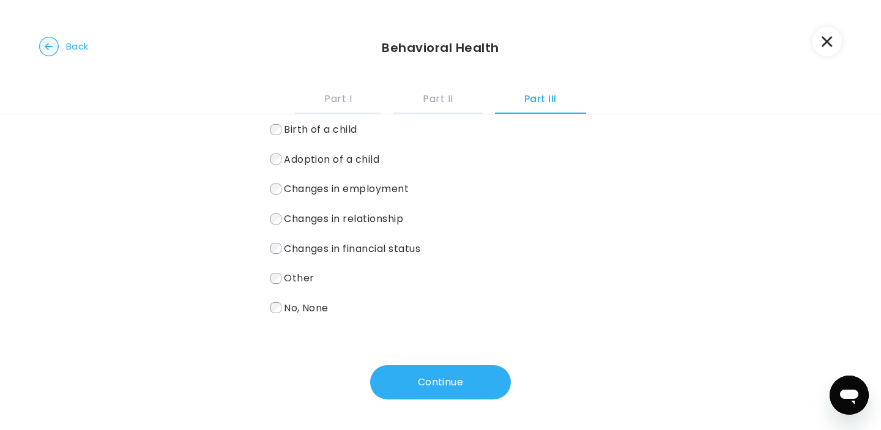
click at [289, 282] on span "Other" at bounding box center [299, 278] width 30 height 14
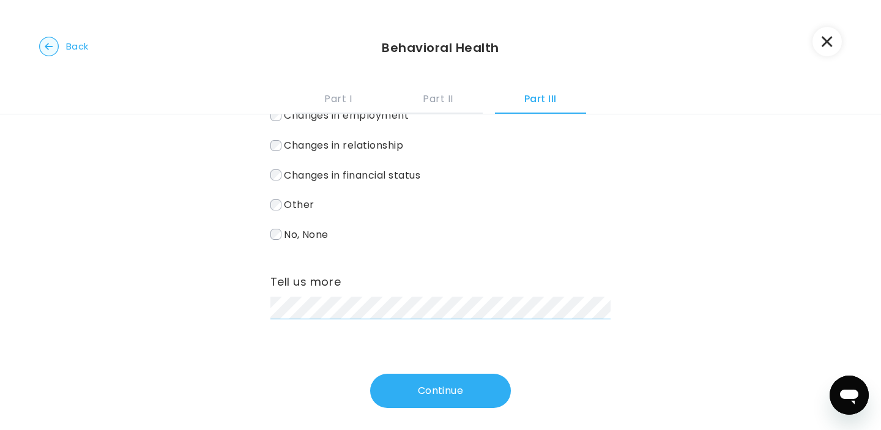
scroll to position [250, 0]
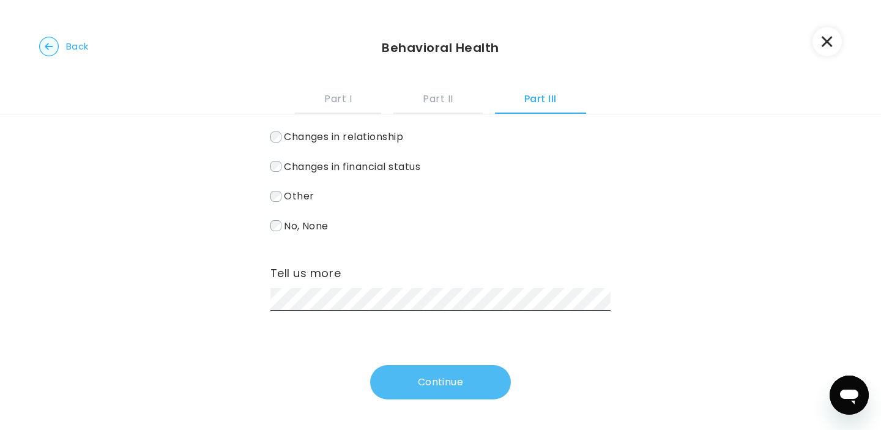
click at [411, 383] on button "Continue" at bounding box center [440, 382] width 141 height 34
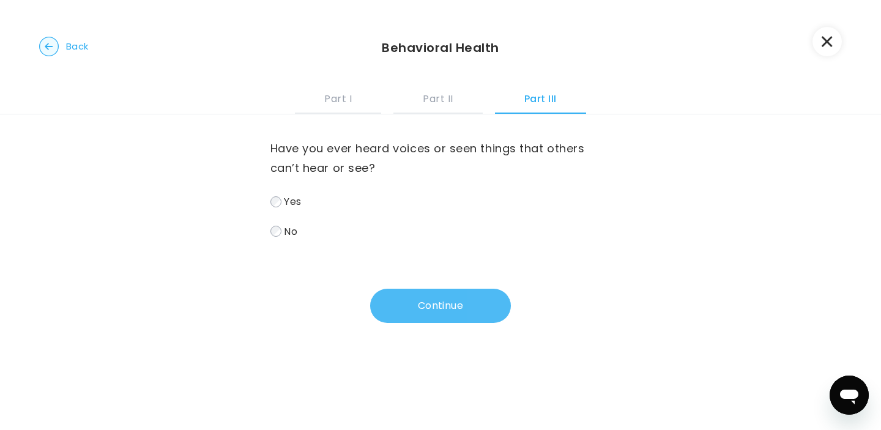
scroll to position [0, 0]
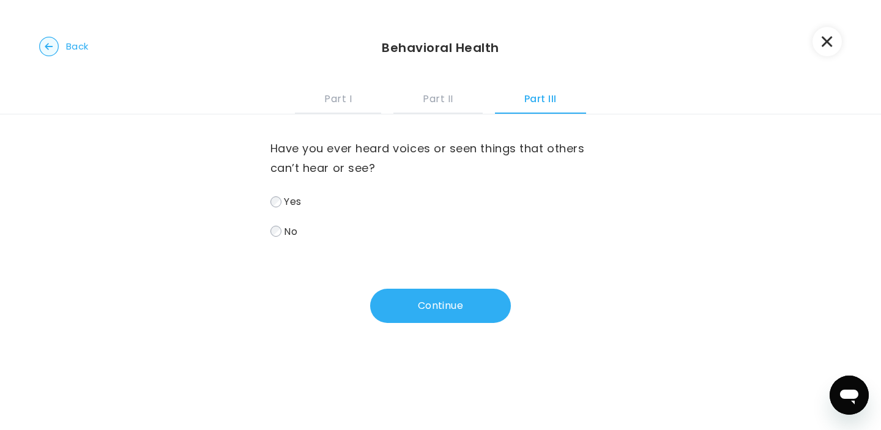
click at [378, 234] on label "No" at bounding box center [441, 232] width 341 height 18
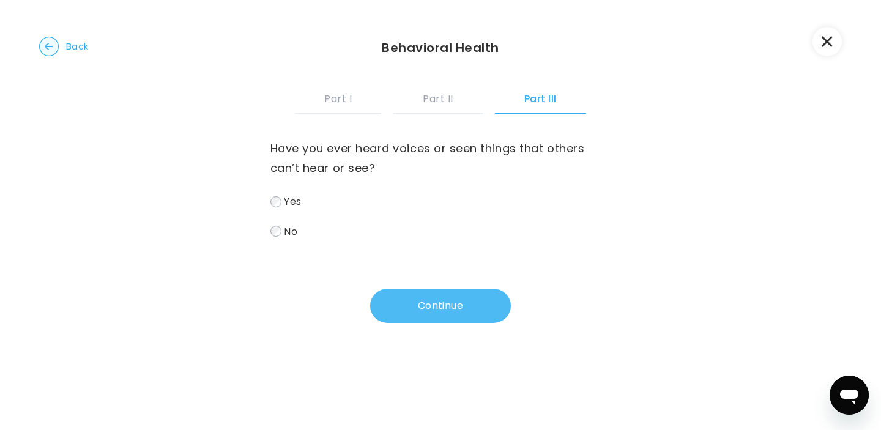
click at [454, 317] on button "Continue" at bounding box center [440, 306] width 141 height 34
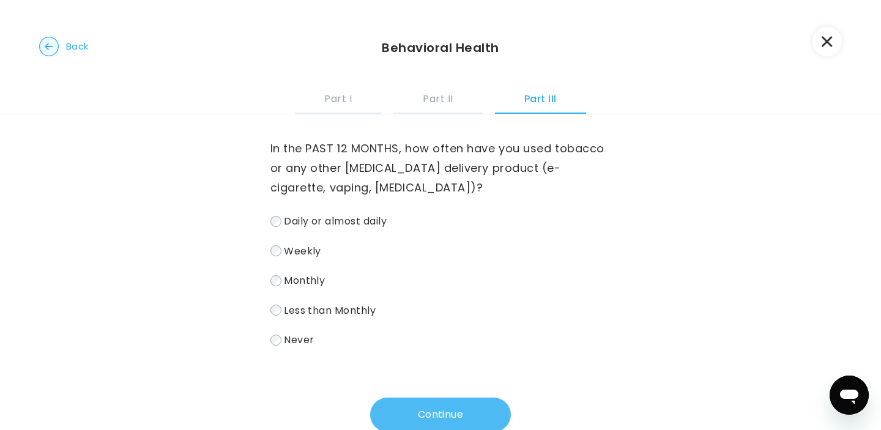
click at [454, 317] on label "Less than Monthly" at bounding box center [441, 311] width 341 height 18
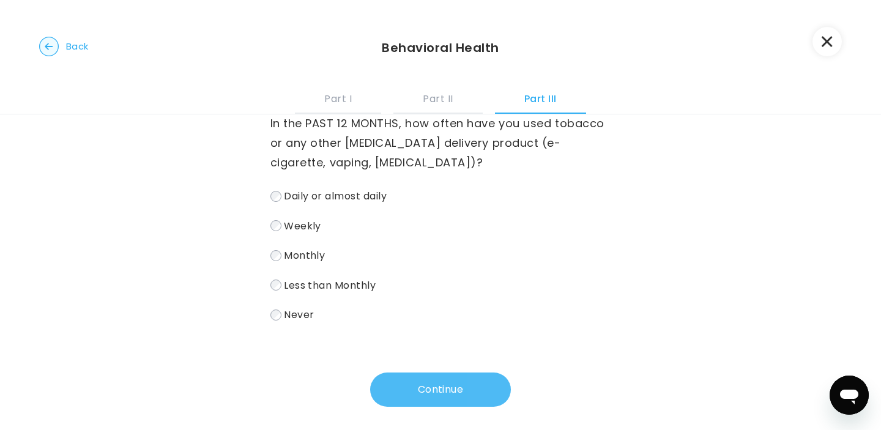
scroll to position [34, 0]
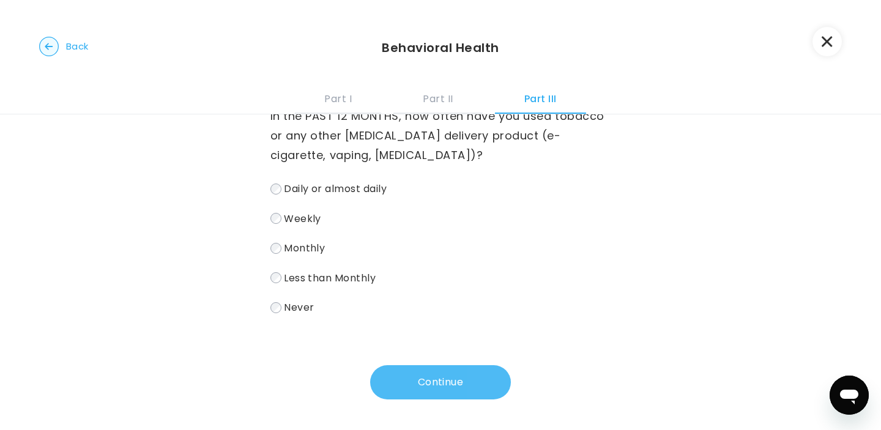
click at [439, 380] on button "Continue" at bounding box center [440, 382] width 141 height 34
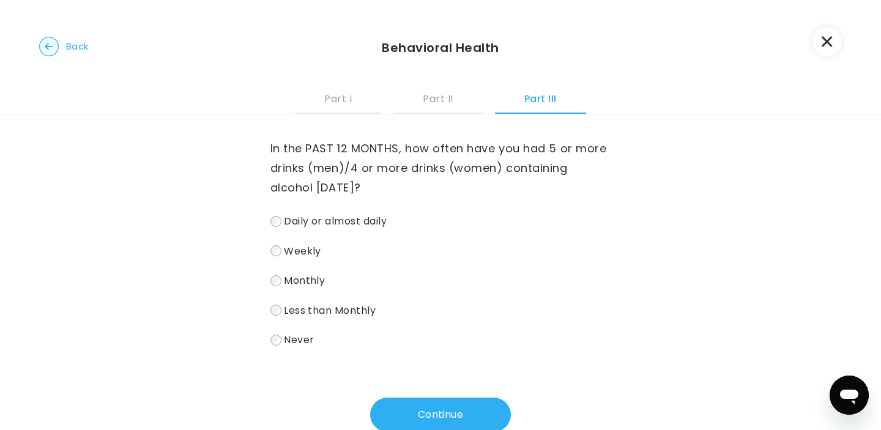
click at [304, 344] on span "Never" at bounding box center [299, 340] width 30 height 14
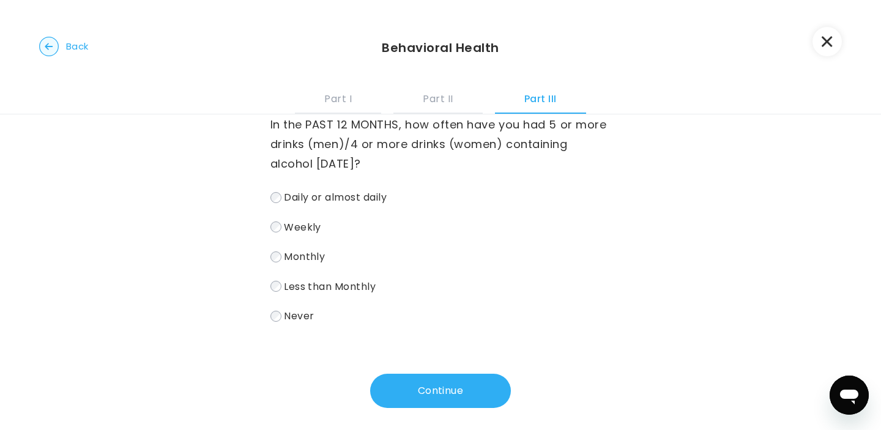
scroll to position [24, 0]
click at [389, 389] on button "Continue" at bounding box center [440, 390] width 141 height 34
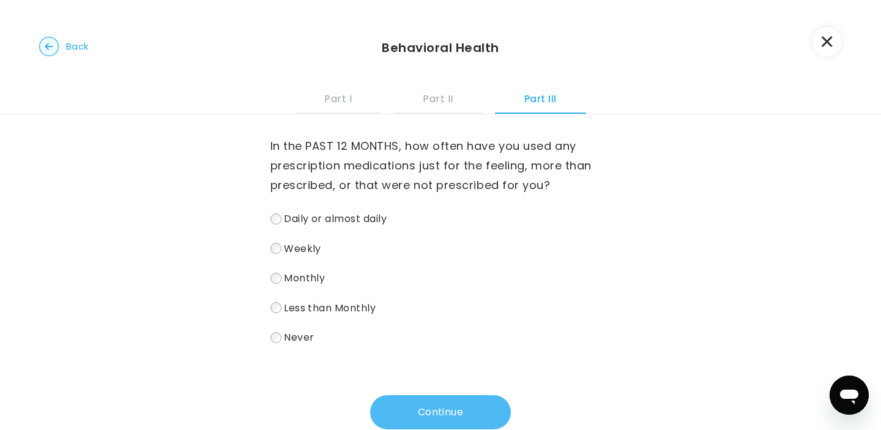
scroll to position [0, 0]
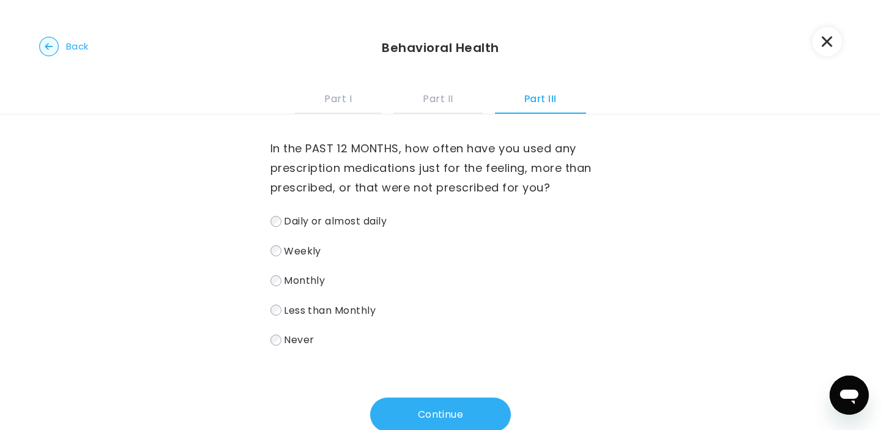
click at [316, 346] on label "Never" at bounding box center [441, 340] width 341 height 18
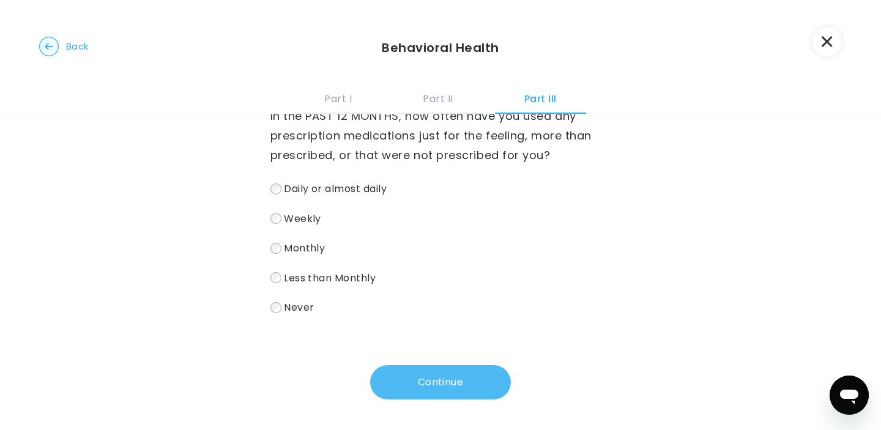
click at [389, 375] on button "Continue" at bounding box center [440, 382] width 141 height 34
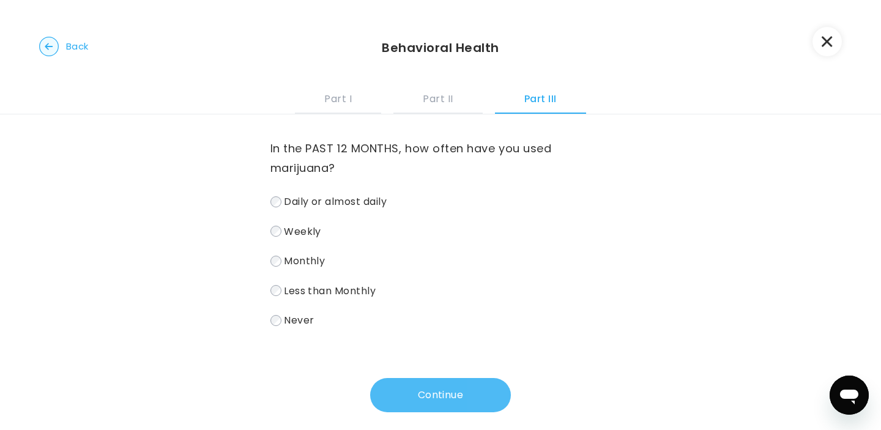
scroll to position [0, 0]
click at [299, 320] on span "Never" at bounding box center [299, 320] width 30 height 14
click at [398, 386] on button "Continue" at bounding box center [440, 395] width 141 height 34
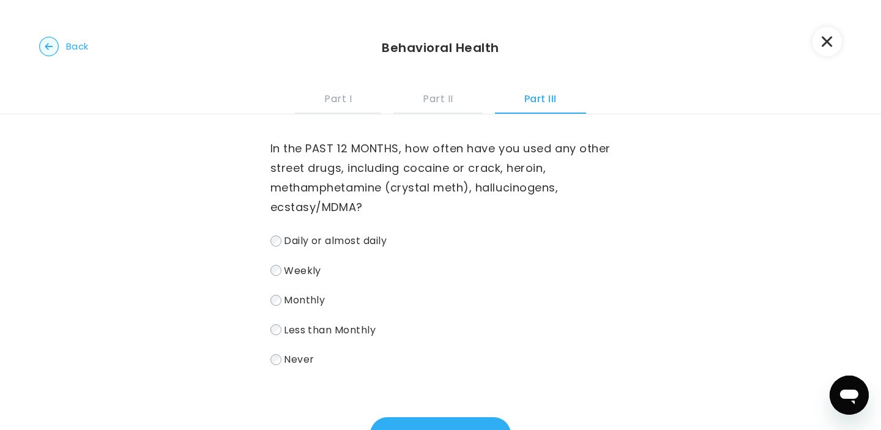
click at [275, 353] on label "Never" at bounding box center [441, 360] width 341 height 18
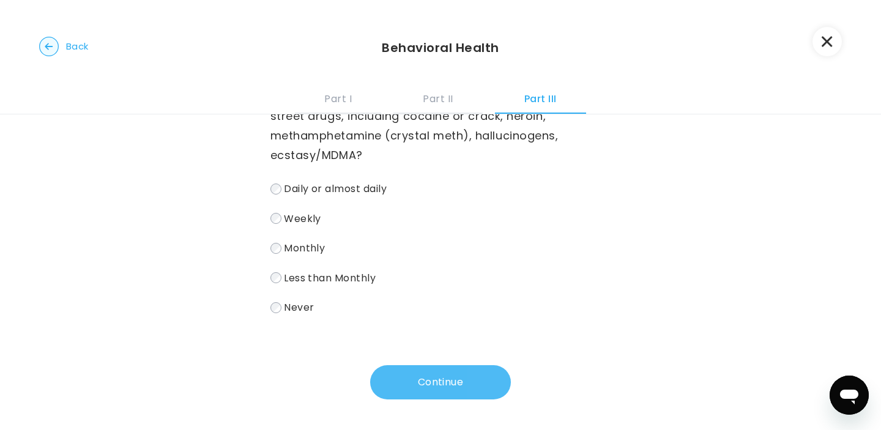
click at [426, 376] on button "Continue" at bounding box center [440, 382] width 141 height 34
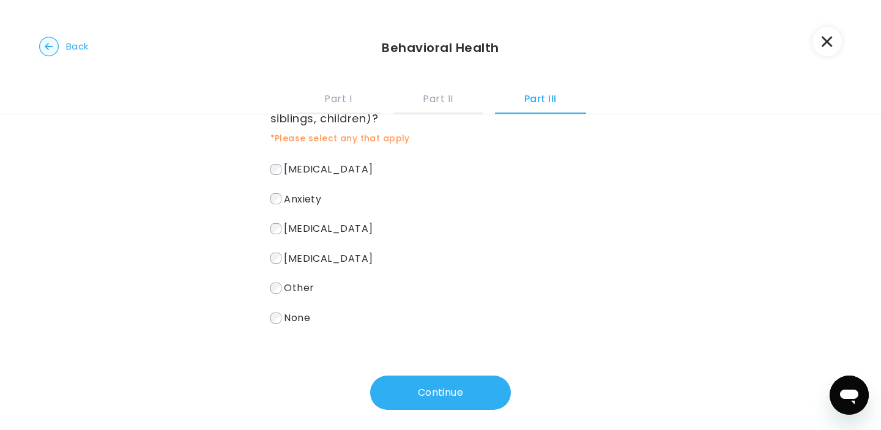
scroll to position [77, 0]
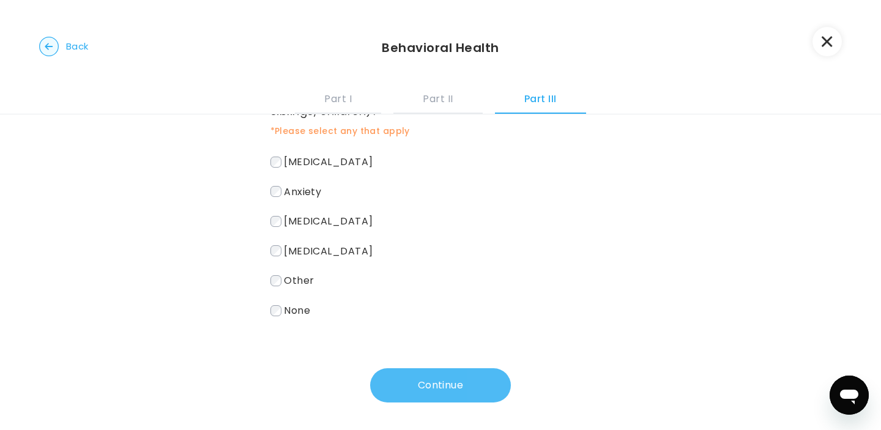
click at [407, 384] on button "Continue" at bounding box center [440, 385] width 141 height 34
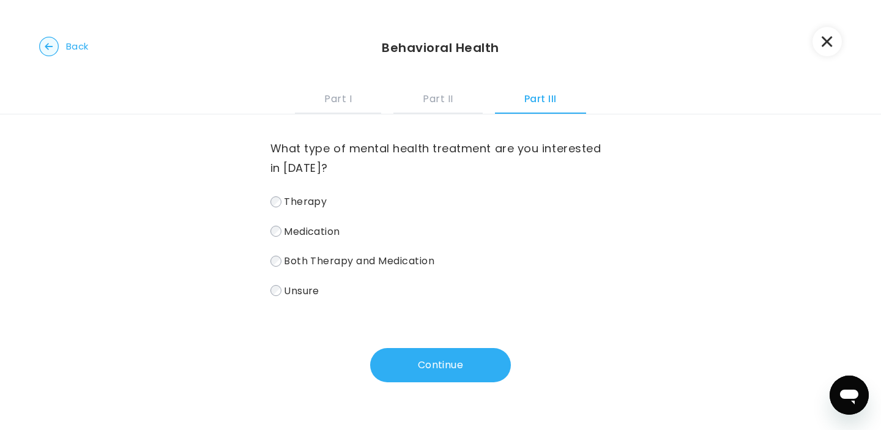
click at [283, 266] on label "Both Therapy and Medication" at bounding box center [441, 261] width 341 height 18
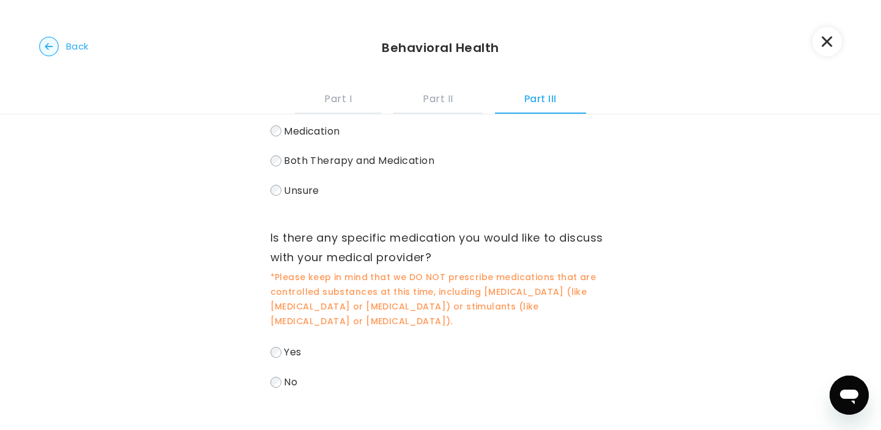
scroll to position [162, 0]
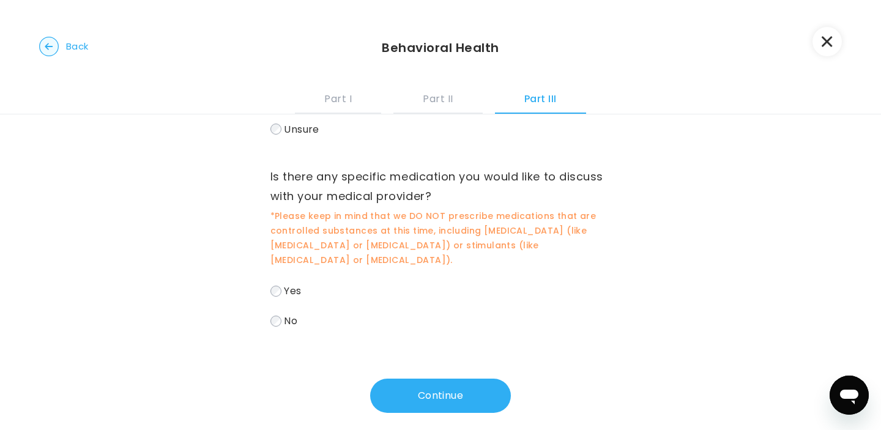
click at [285, 284] on span "Yes" at bounding box center [292, 291] width 17 height 14
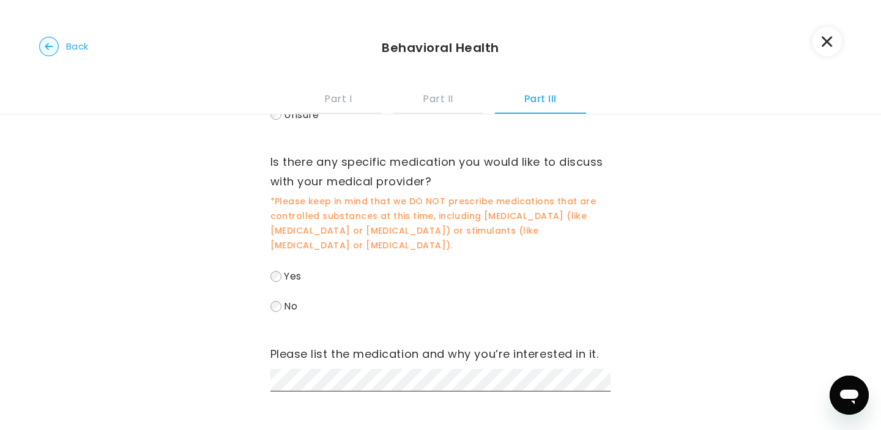
scroll to position [175, 0]
click at [291, 301] on span "No" at bounding box center [290, 308] width 13 height 14
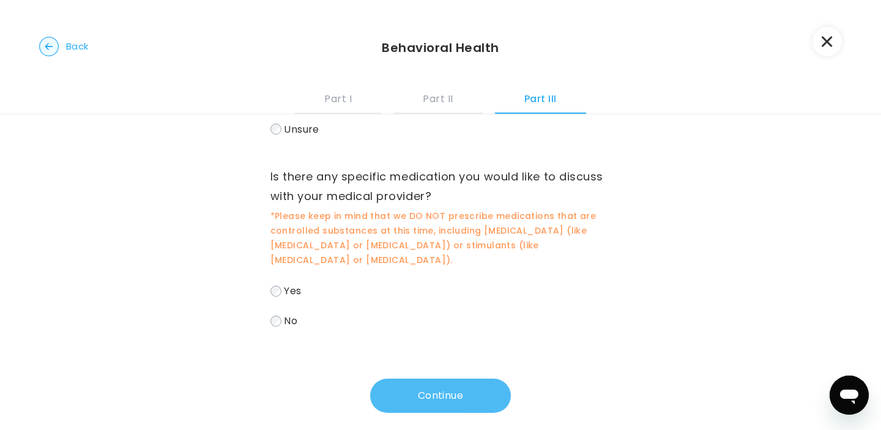
click at [432, 379] on button "Continue" at bounding box center [440, 396] width 141 height 34
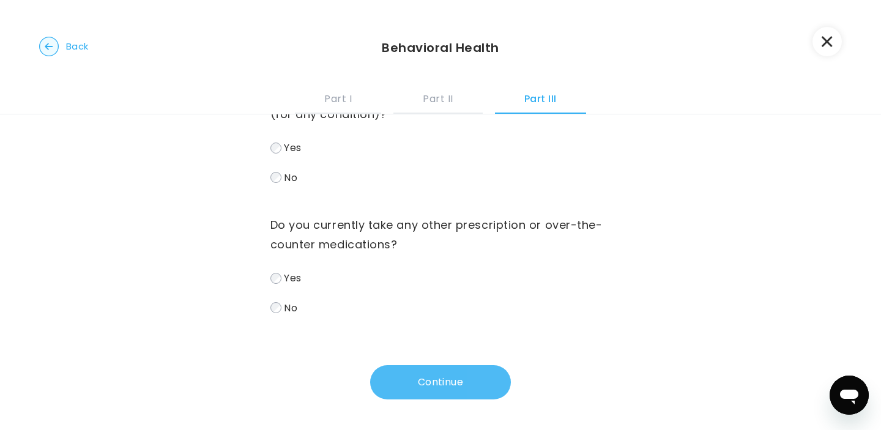
scroll to position [0, 0]
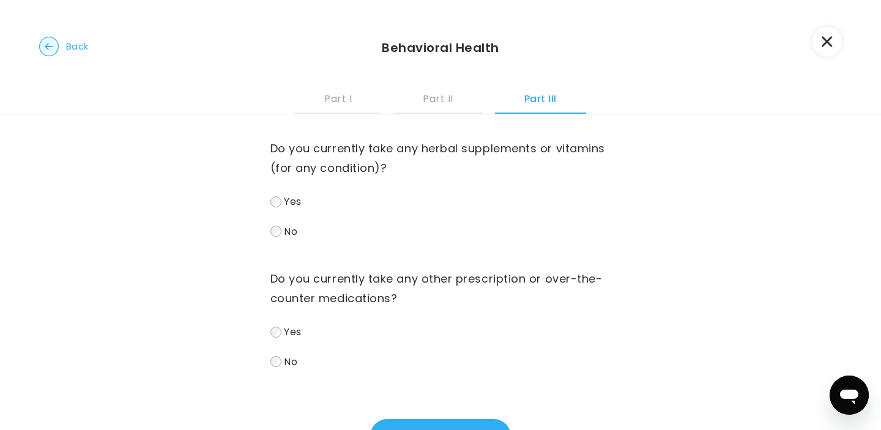
click at [280, 208] on label "Yes" at bounding box center [441, 202] width 341 height 18
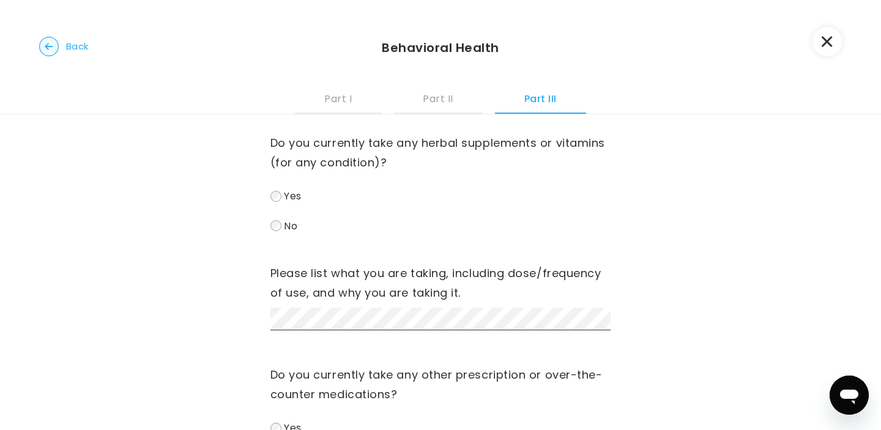
scroll to position [10, 0]
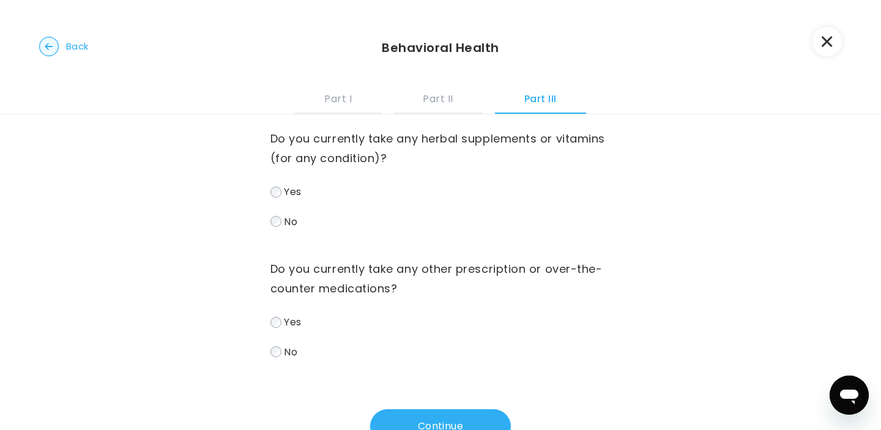
click at [302, 328] on label "Yes" at bounding box center [441, 322] width 341 height 18
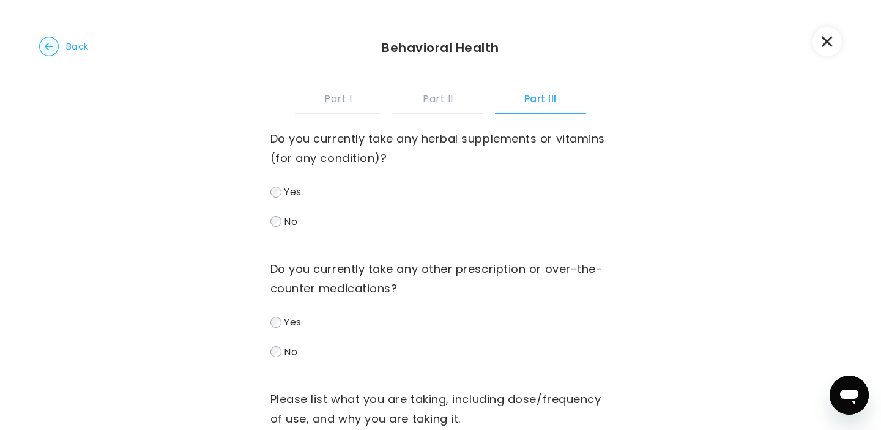
scroll to position [157, 0]
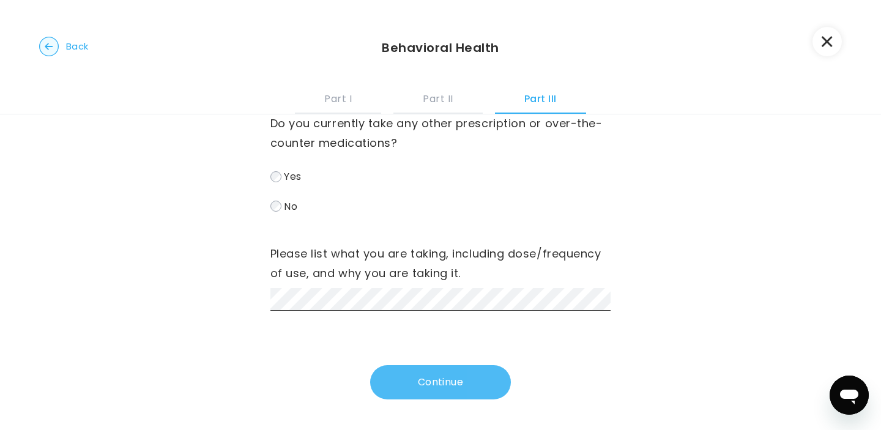
click at [403, 374] on button "Continue" at bounding box center [440, 382] width 141 height 34
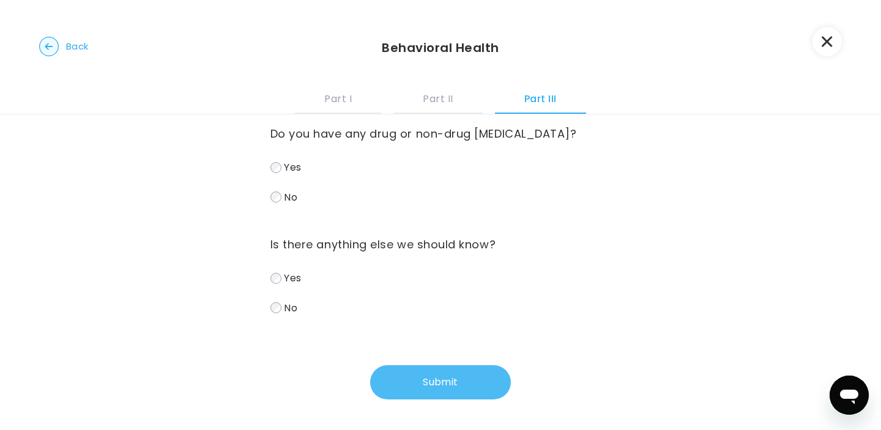
scroll to position [0, 0]
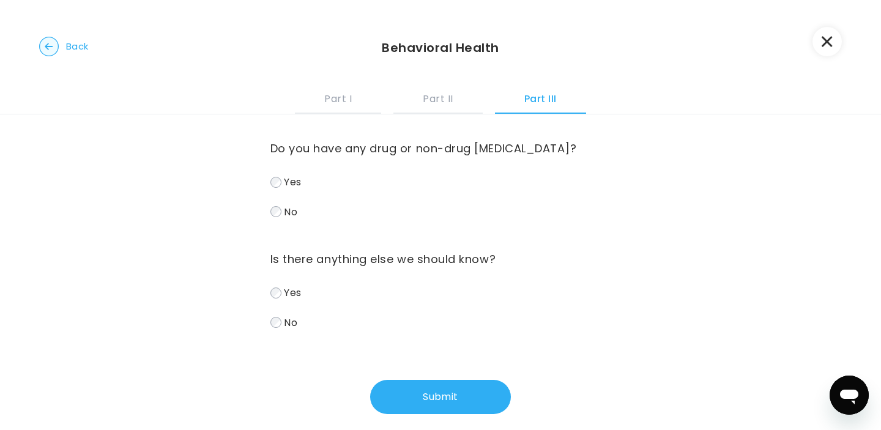
click at [295, 208] on span "No" at bounding box center [290, 211] width 13 height 14
click at [303, 319] on label "No" at bounding box center [441, 323] width 341 height 18
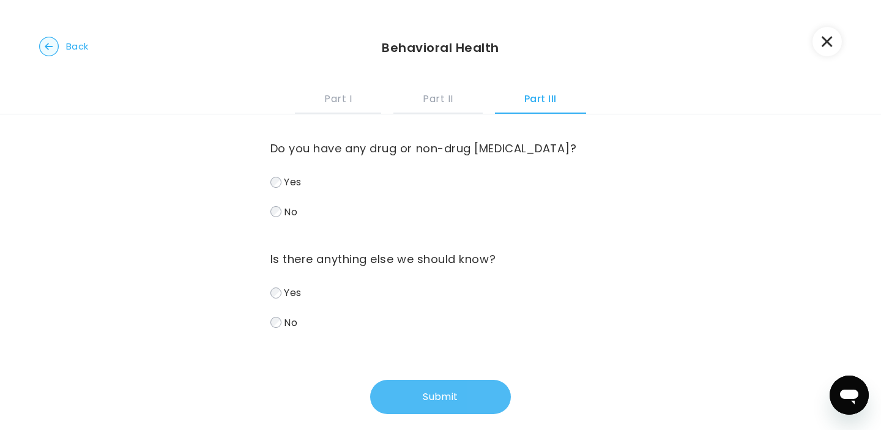
click at [414, 385] on button "Submit" at bounding box center [440, 397] width 141 height 34
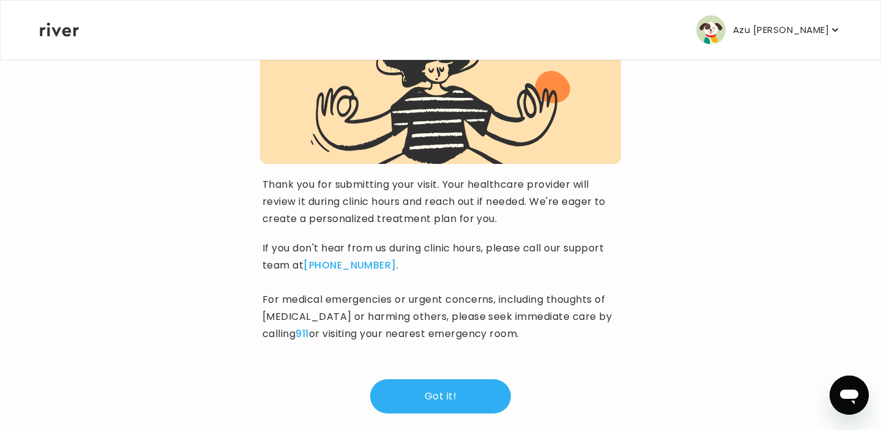
scroll to position [166, 0]
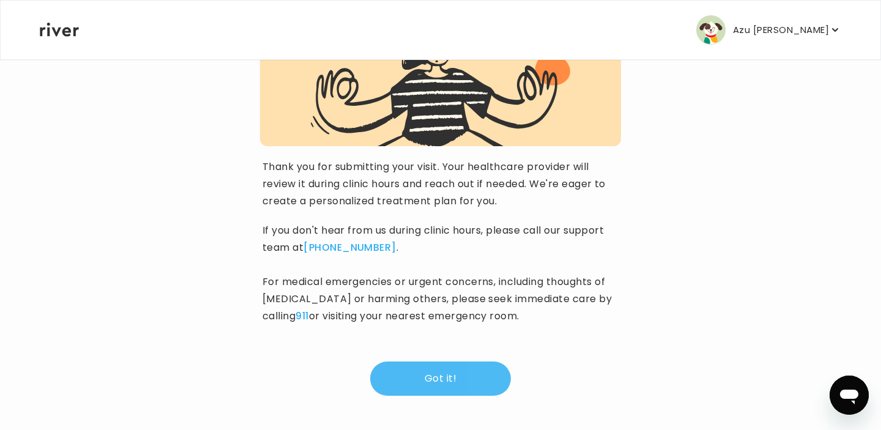
click at [454, 385] on button "Got it!" at bounding box center [440, 379] width 141 height 34
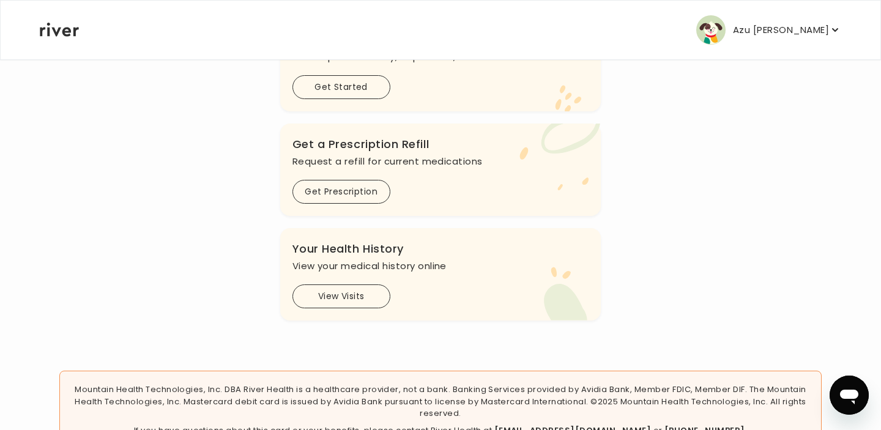
scroll to position [463, 0]
